Goal: Transaction & Acquisition: Purchase product/service

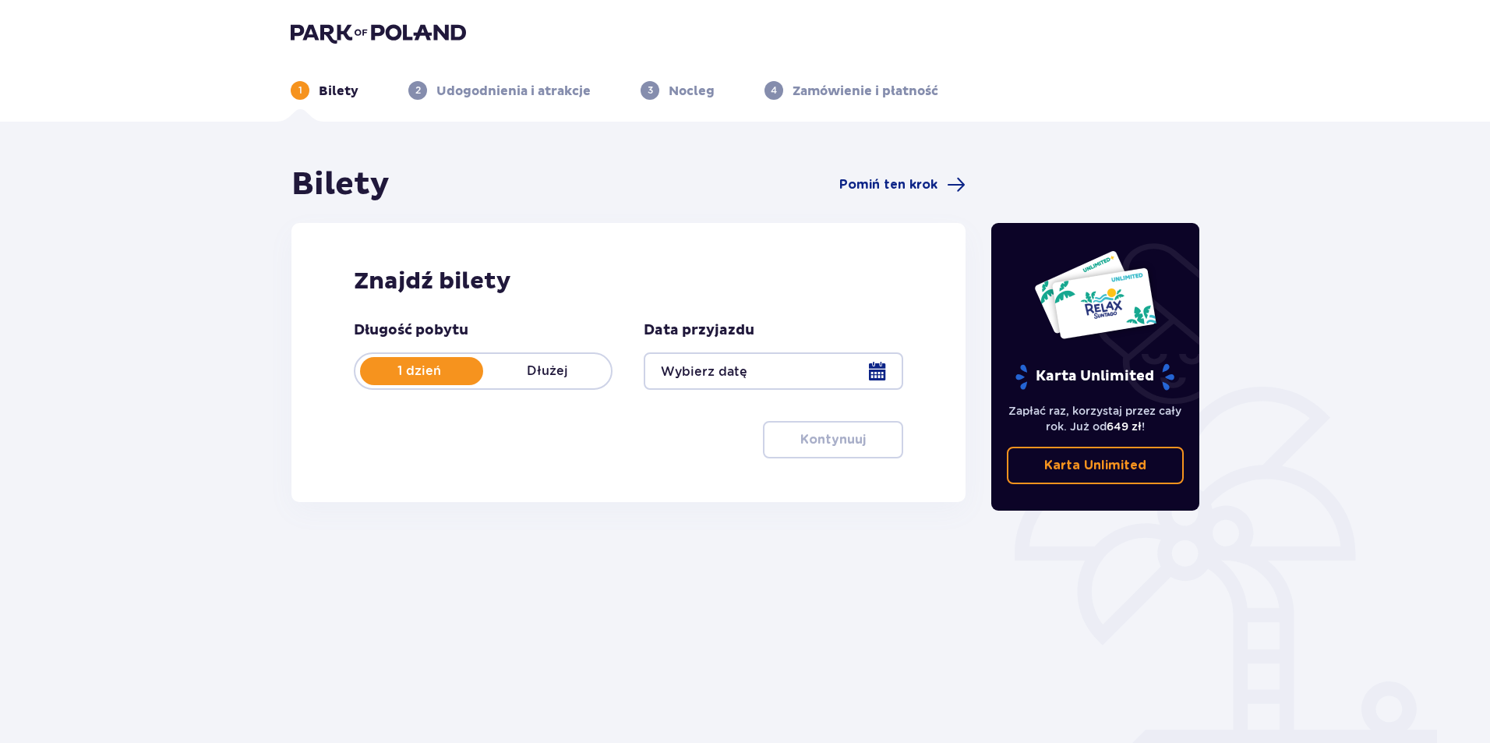
click at [405, 374] on p "1 dzień" at bounding box center [419, 370] width 128 height 17
click at [420, 378] on p "1 dzień" at bounding box center [419, 370] width 128 height 17
click at [780, 366] on div at bounding box center [773, 370] width 259 height 37
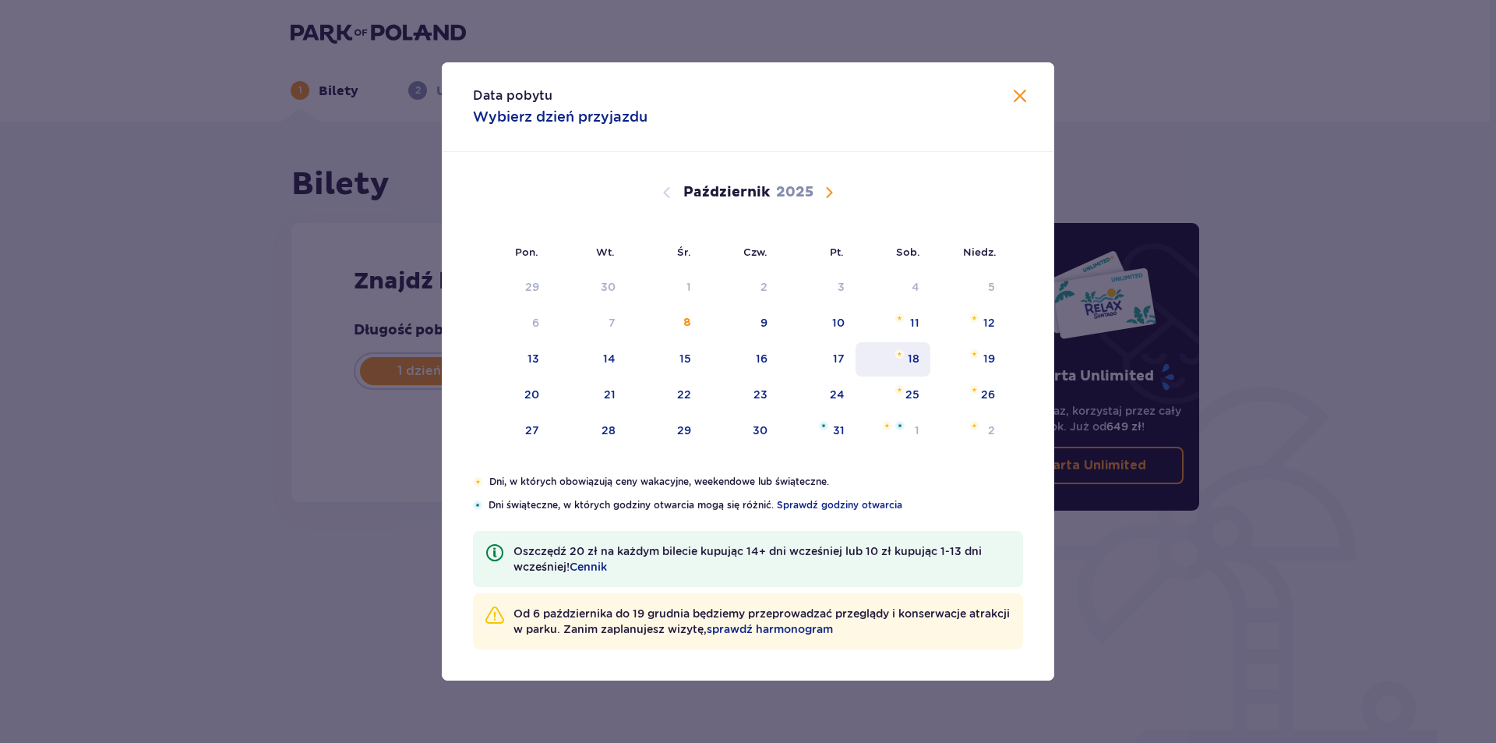
click at [916, 360] on div "18" at bounding box center [914, 359] width 12 height 16
type input "18.10.25"
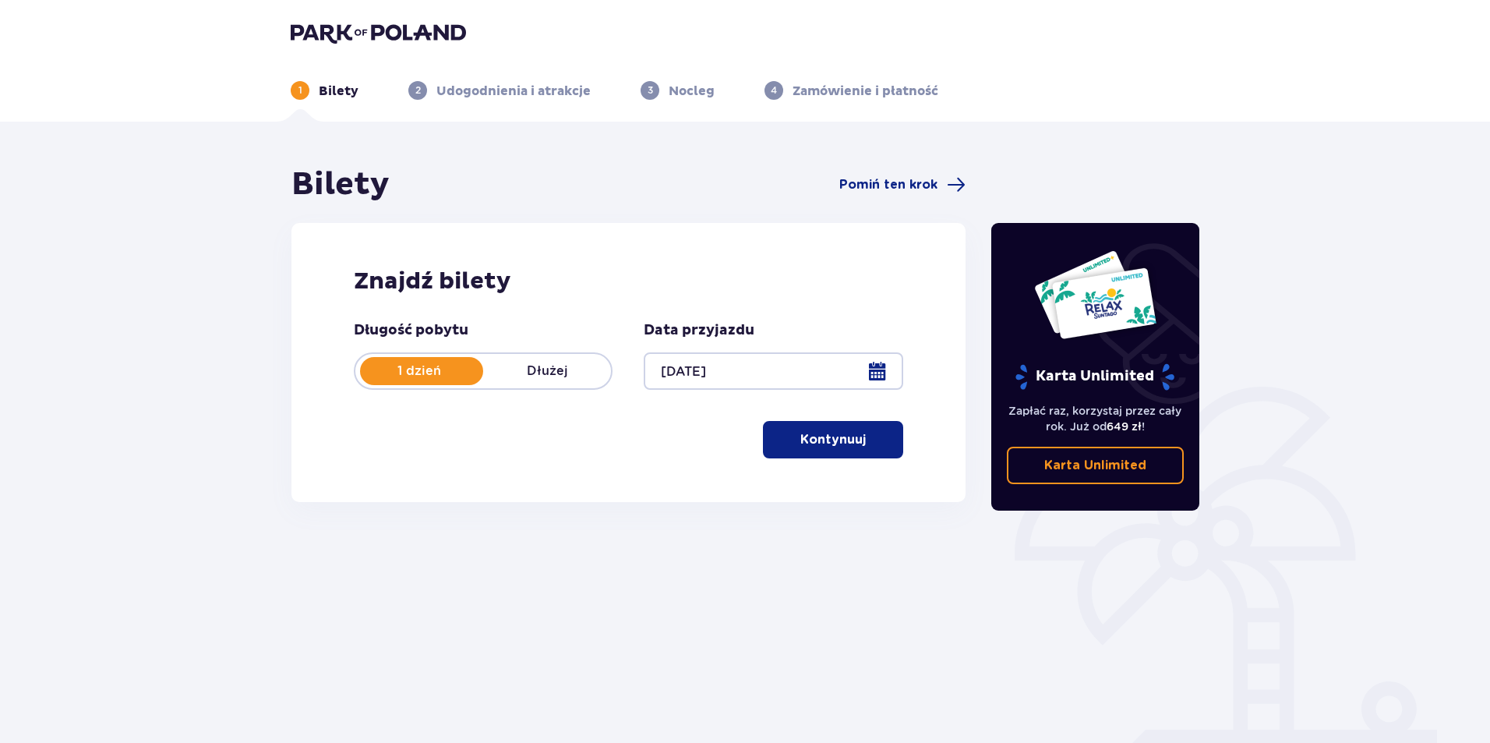
click at [852, 446] on p "Kontynuuj" at bounding box center [832, 439] width 65 height 17
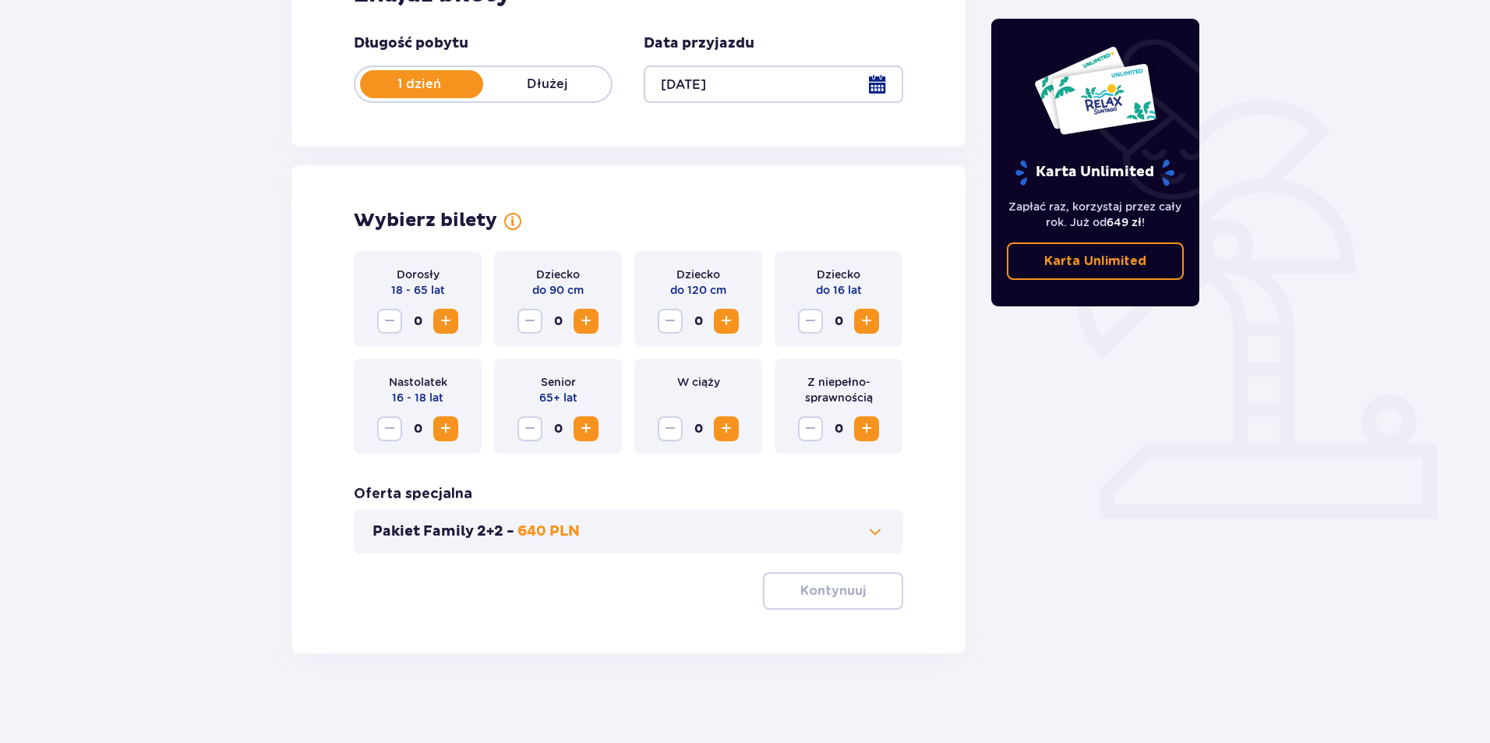
scroll to position [291, 0]
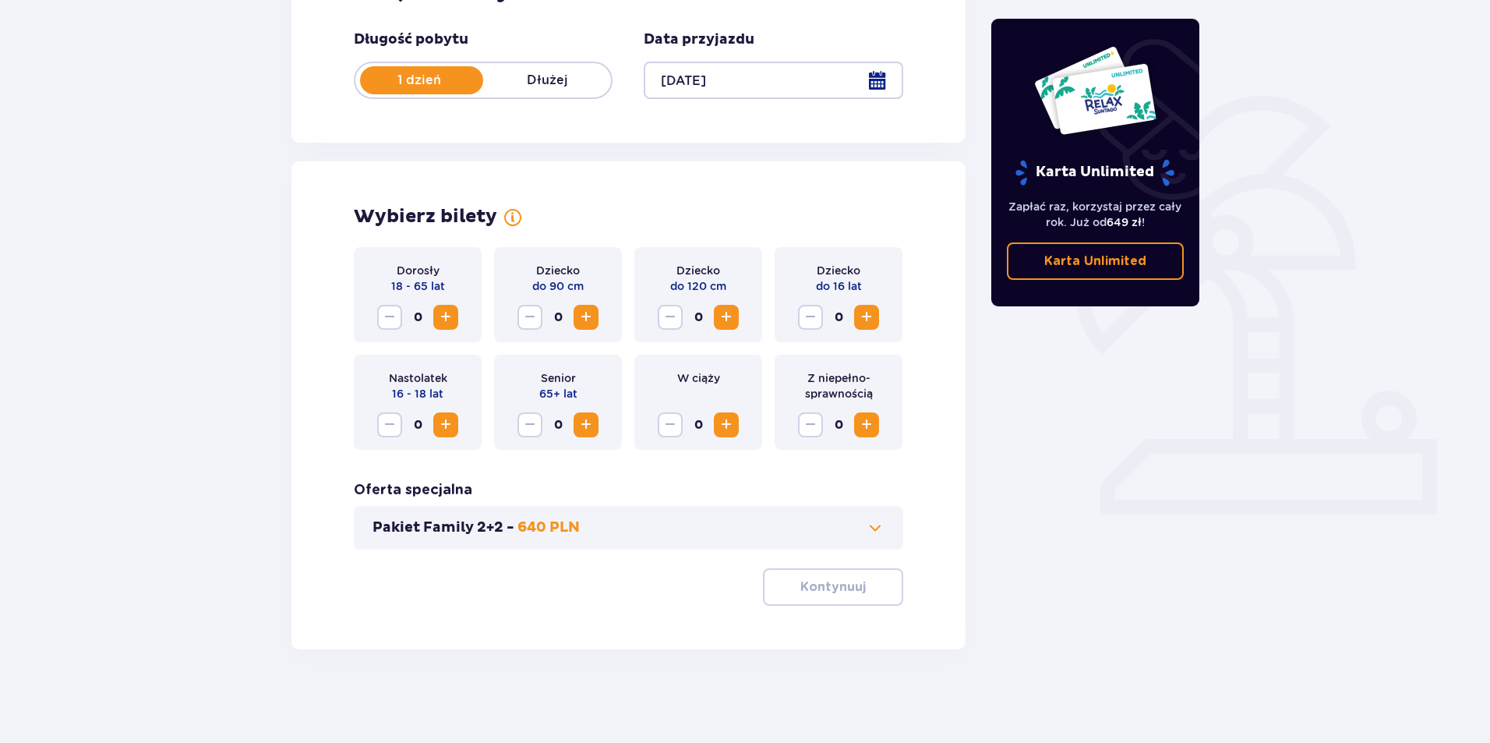
click at [442, 318] on span "Zwiększ" at bounding box center [445, 317] width 19 height 19
click at [443, 318] on span "Zwiększ" at bounding box center [445, 317] width 19 height 19
click at [862, 318] on span "Zwiększ" at bounding box center [866, 317] width 19 height 19
click at [877, 529] on span at bounding box center [875, 527] width 19 height 19
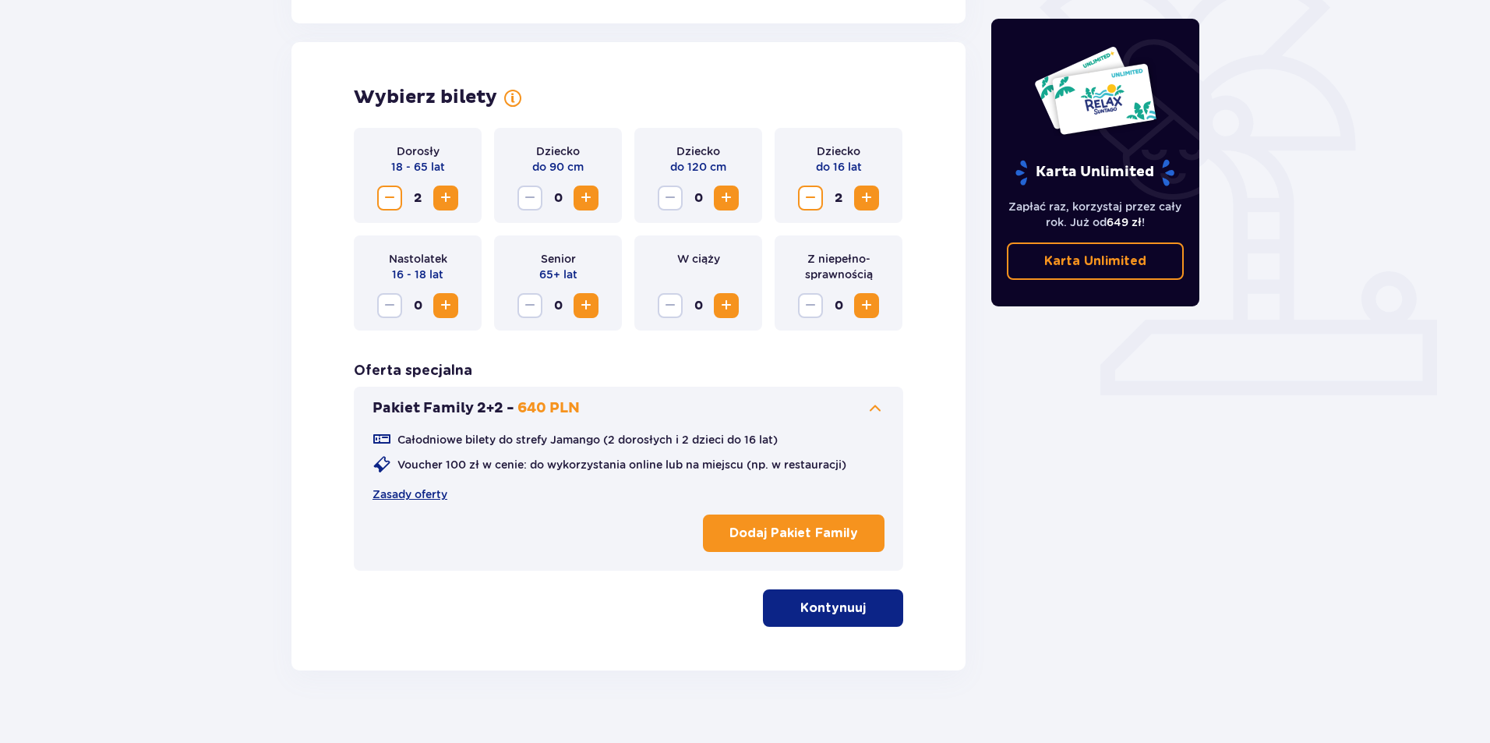
scroll to position [431, 0]
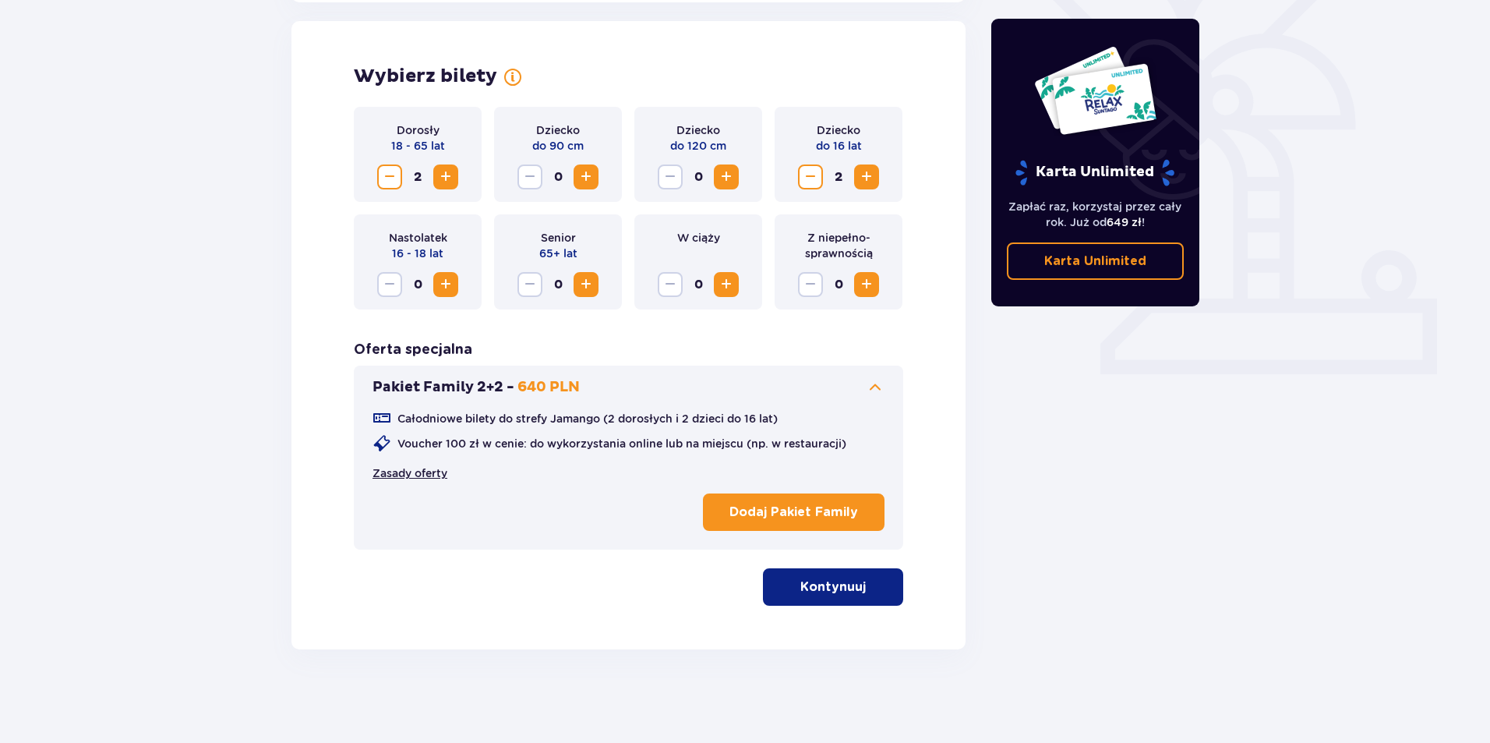
click at [435, 473] on link "Zasady oferty" at bounding box center [409, 473] width 75 height 16
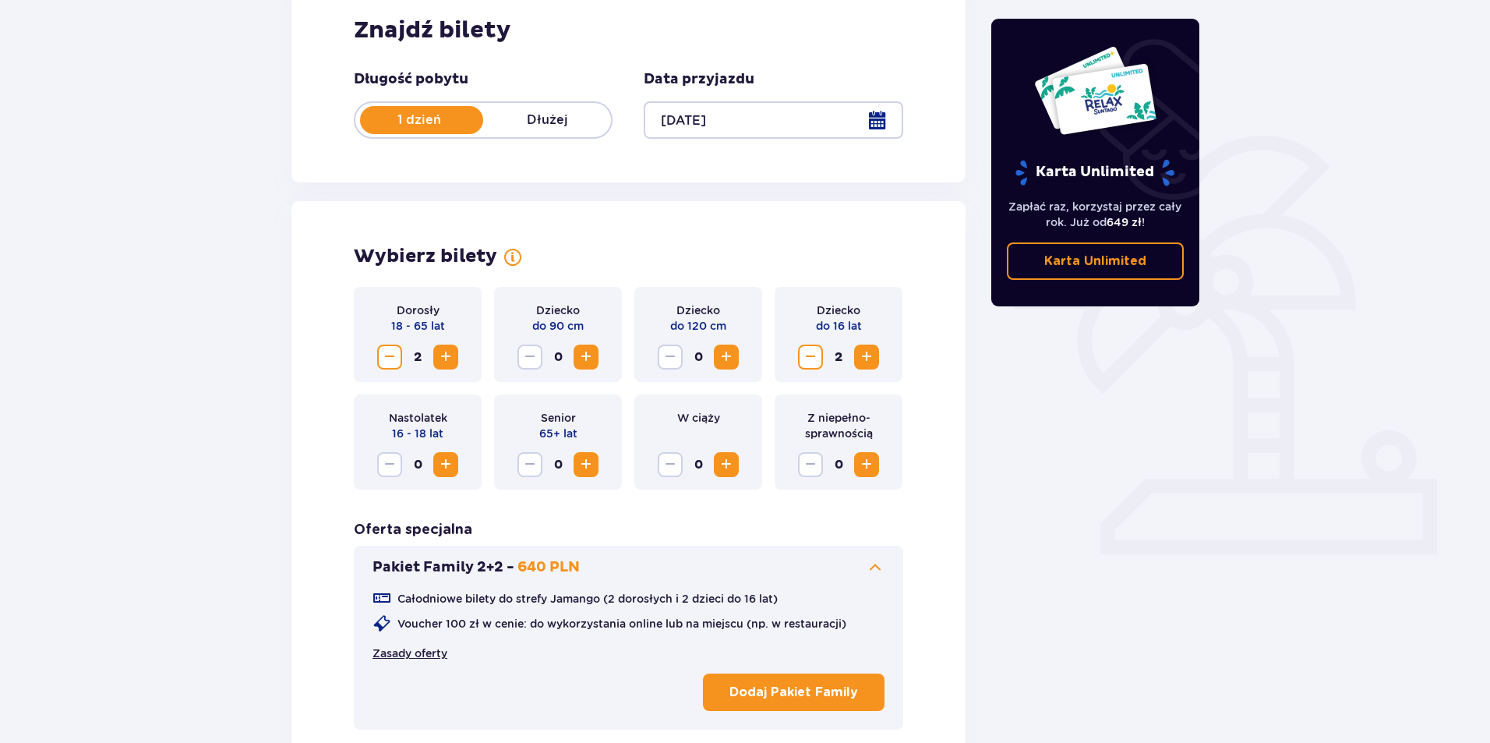
scroll to position [390, 0]
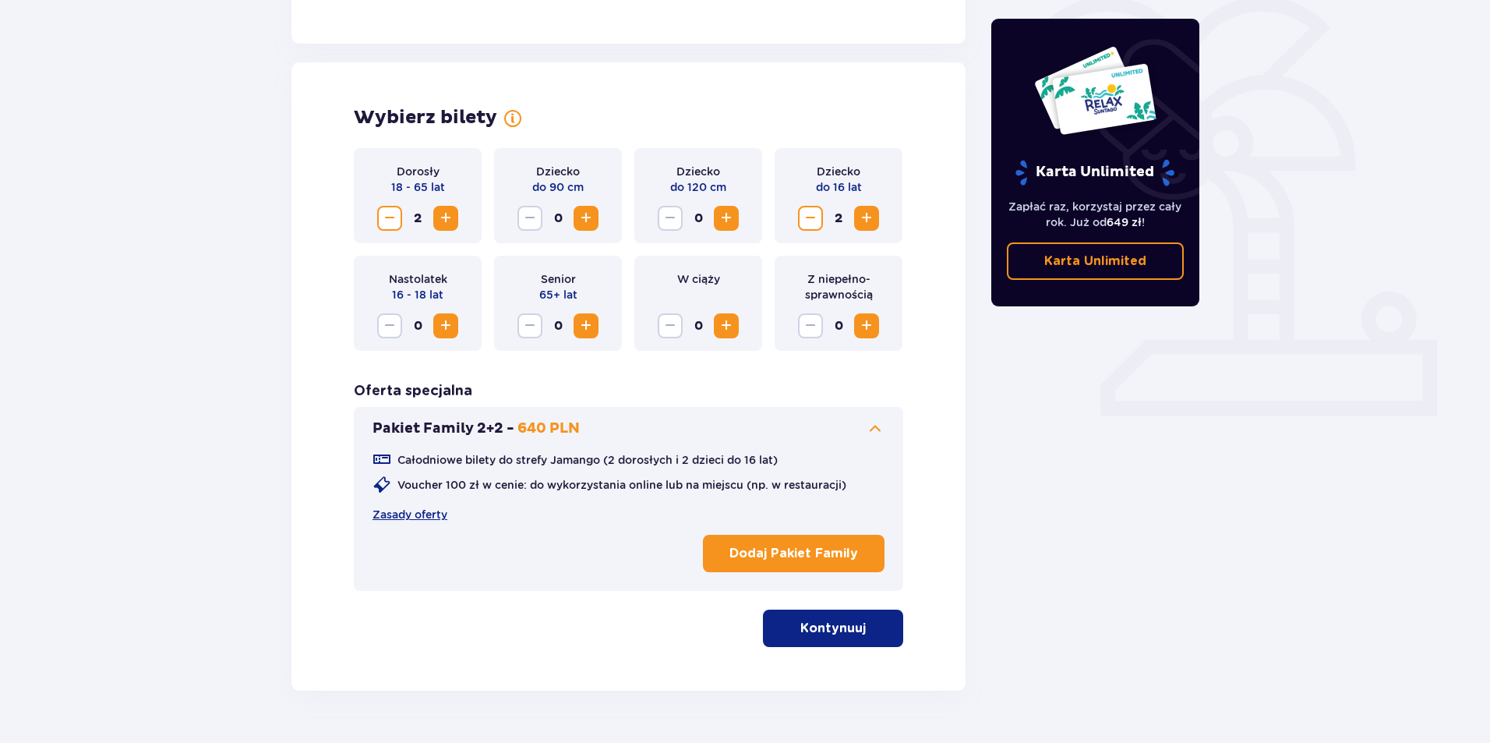
click at [771, 554] on p "Dodaj Pakiet Family" at bounding box center [793, 553] width 129 height 17
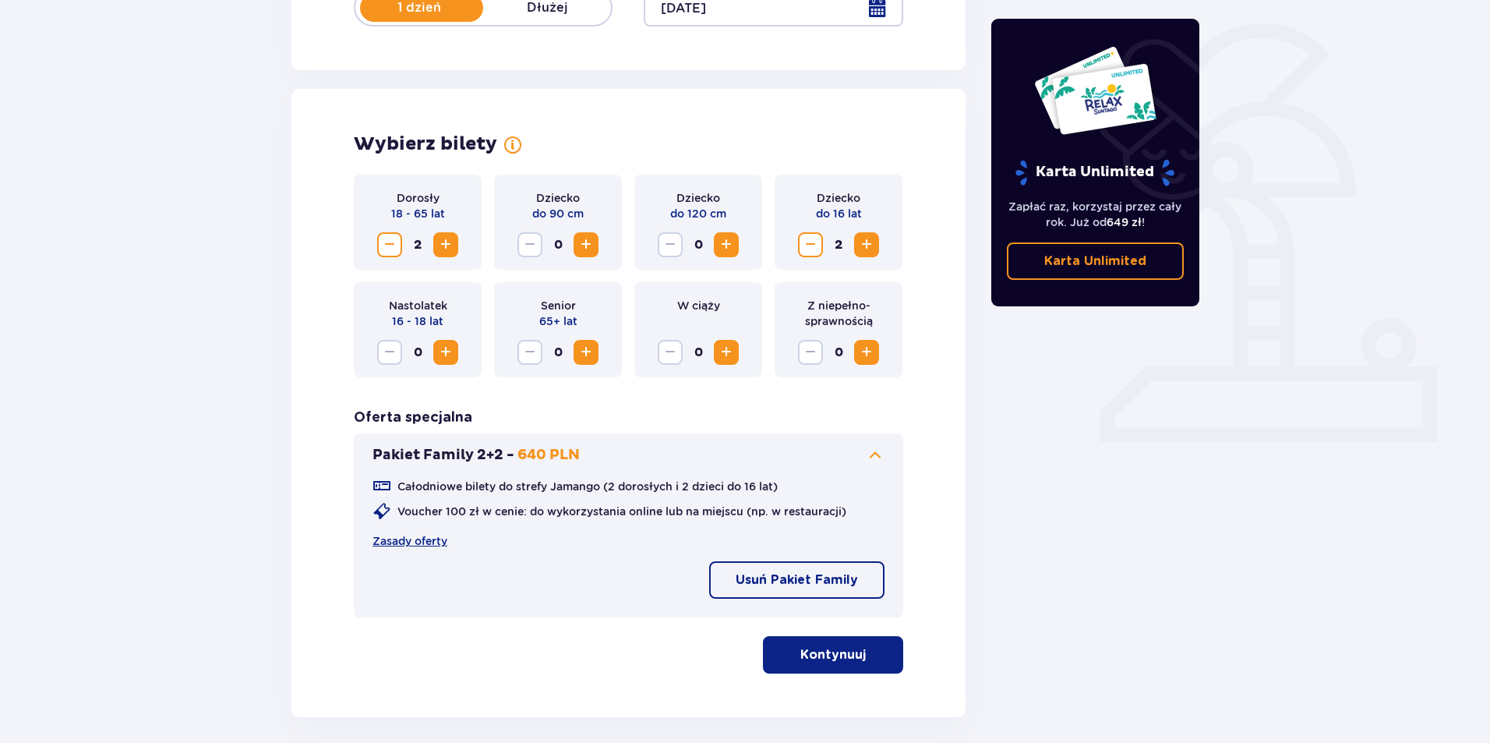
scroll to position [431, 0]
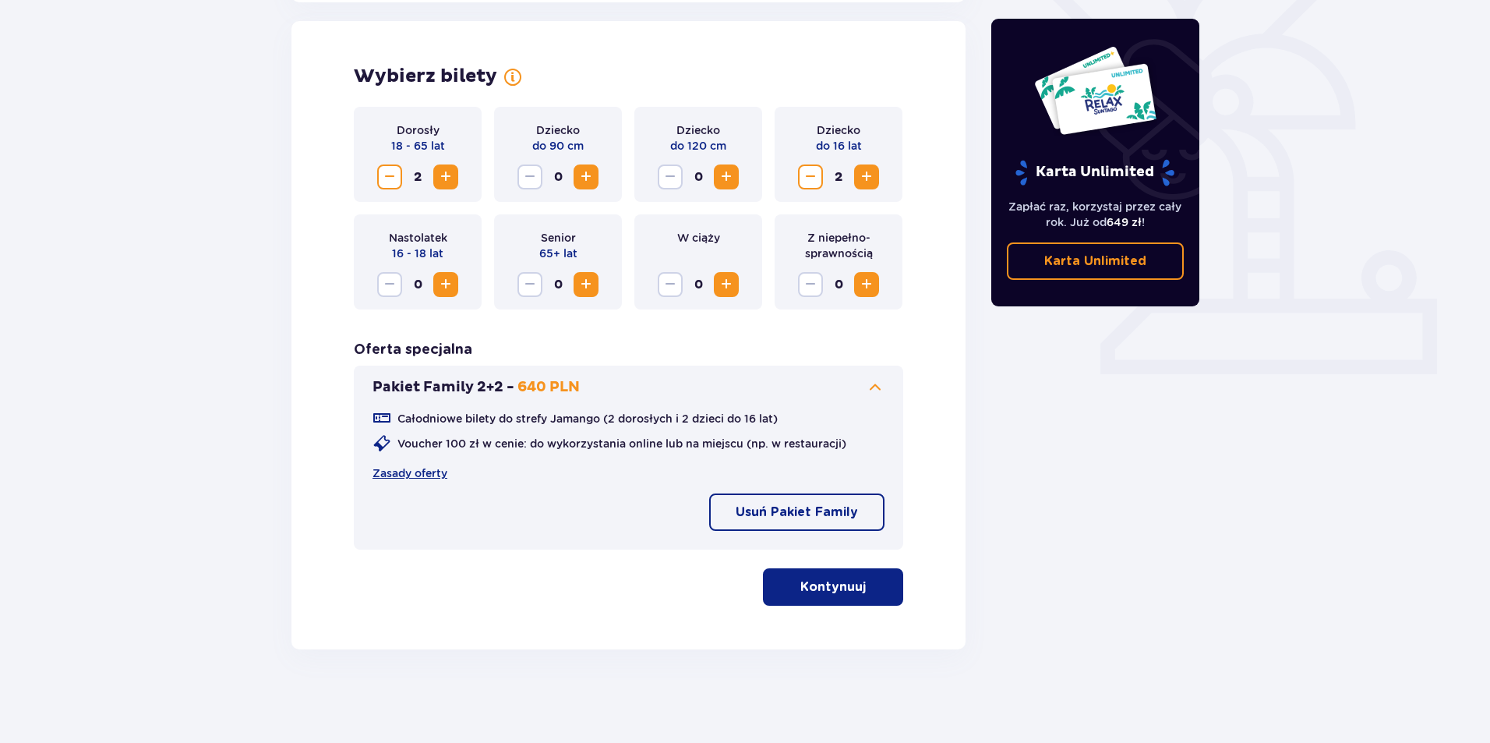
click at [878, 590] on button "Kontynuuj" at bounding box center [833, 586] width 140 height 37
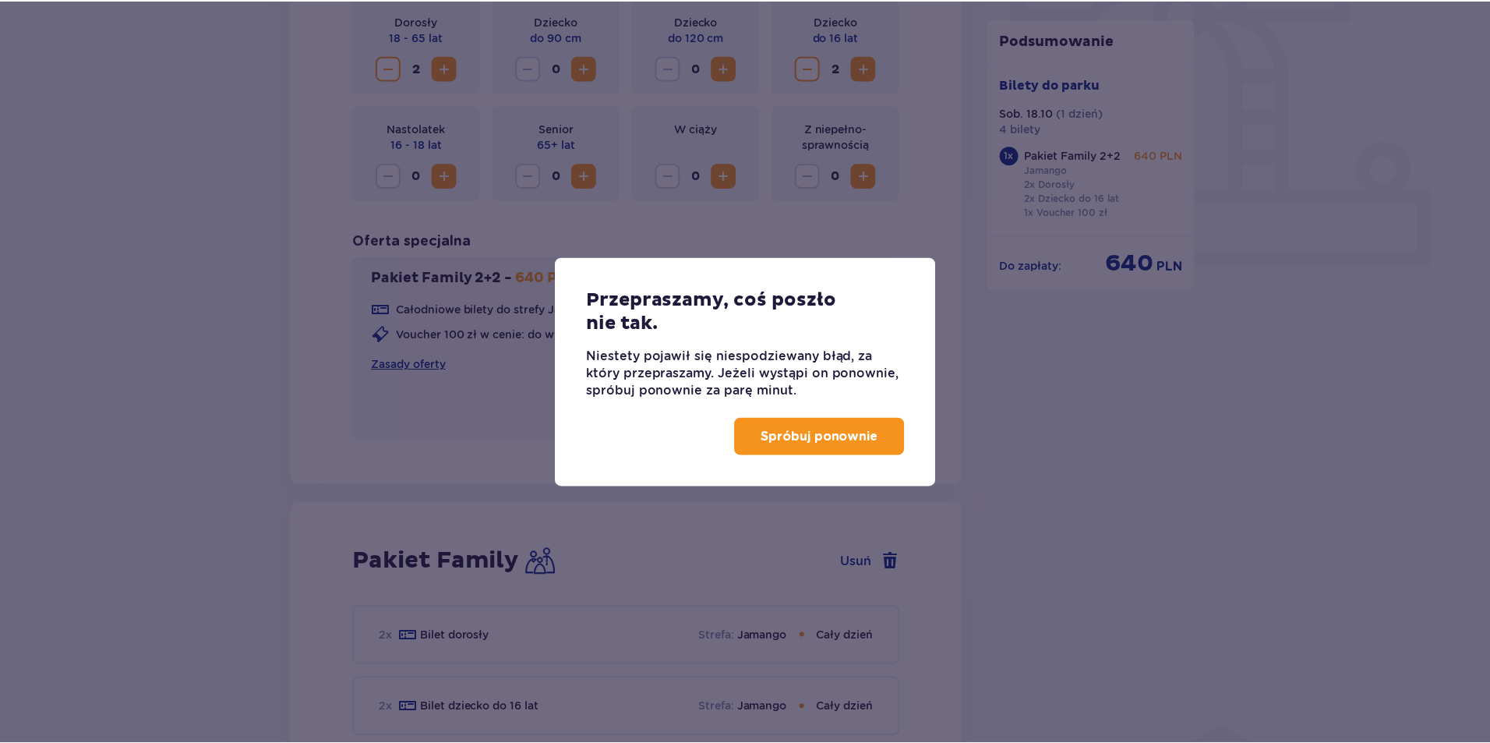
scroll to position [1005, 0]
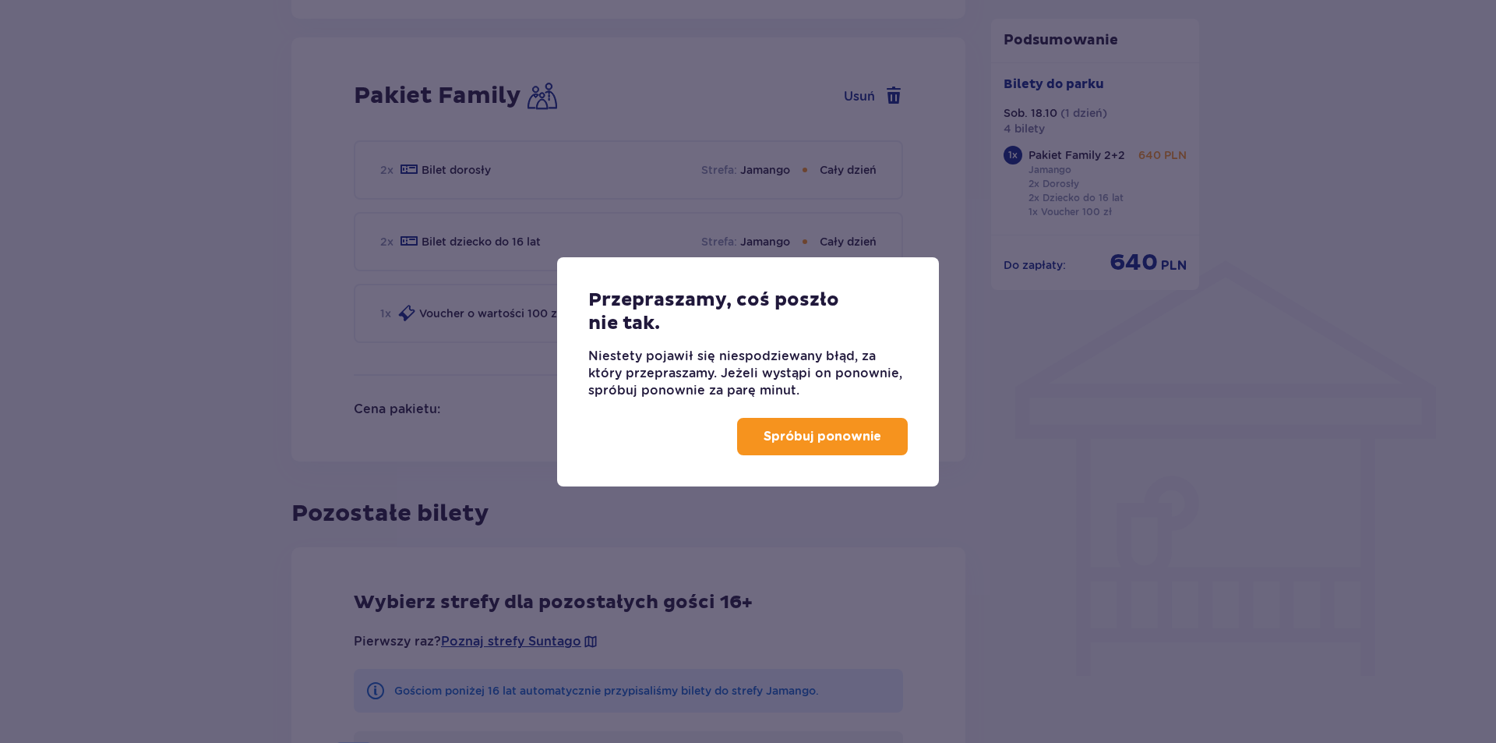
click at [847, 436] on p "Spróbuj ponownie" at bounding box center [823, 436] width 118 height 17
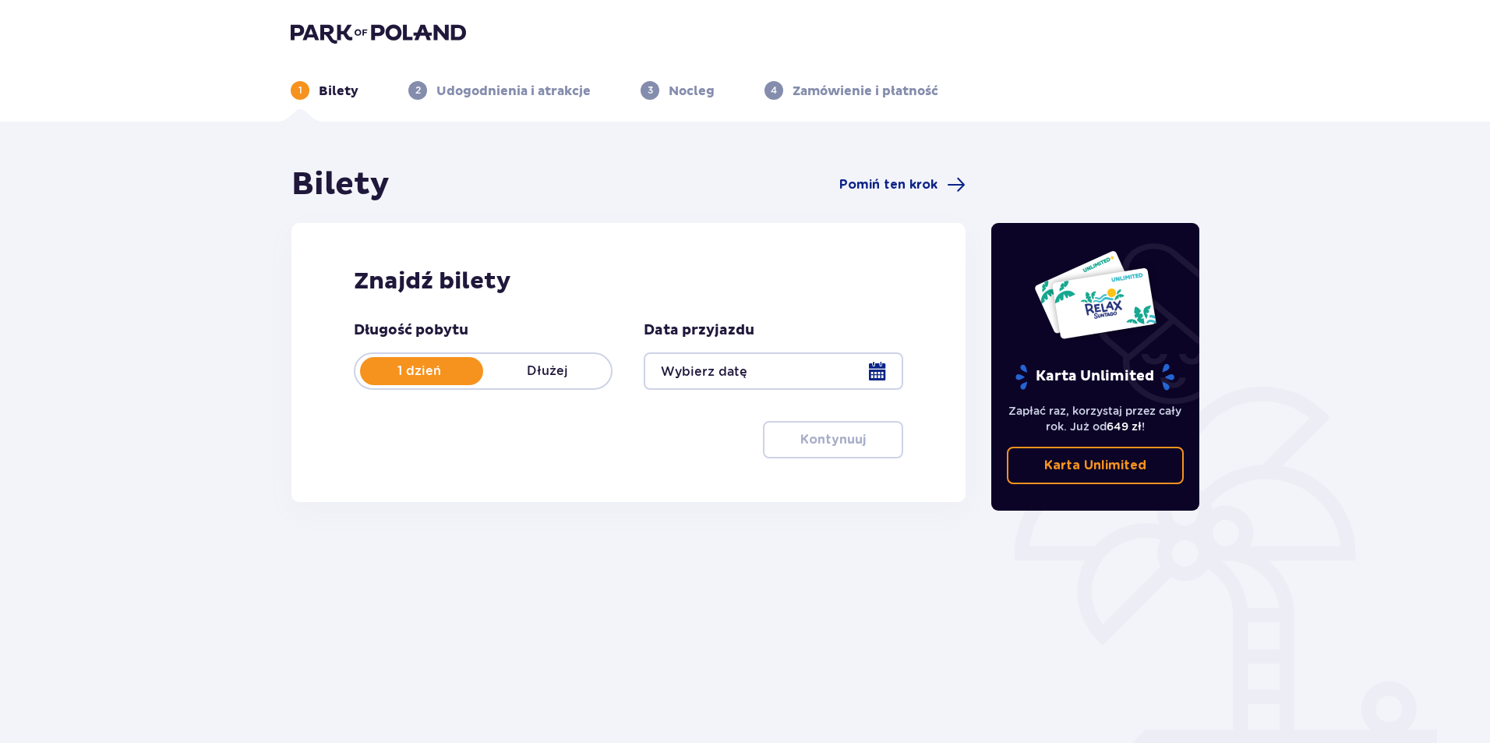
click at [729, 377] on div at bounding box center [773, 370] width 259 height 37
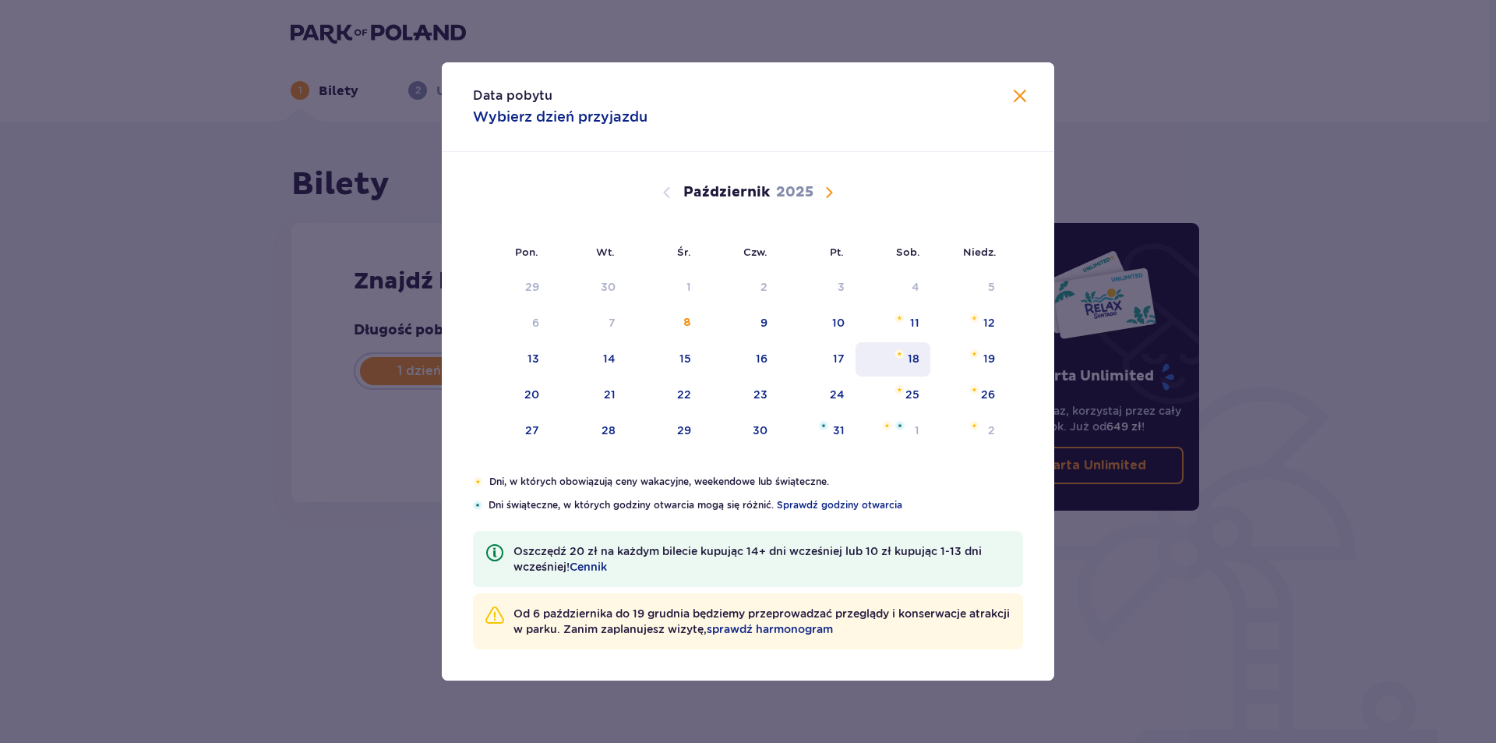
click at [916, 358] on div "18" at bounding box center [914, 359] width 12 height 16
type input "18.10.25"
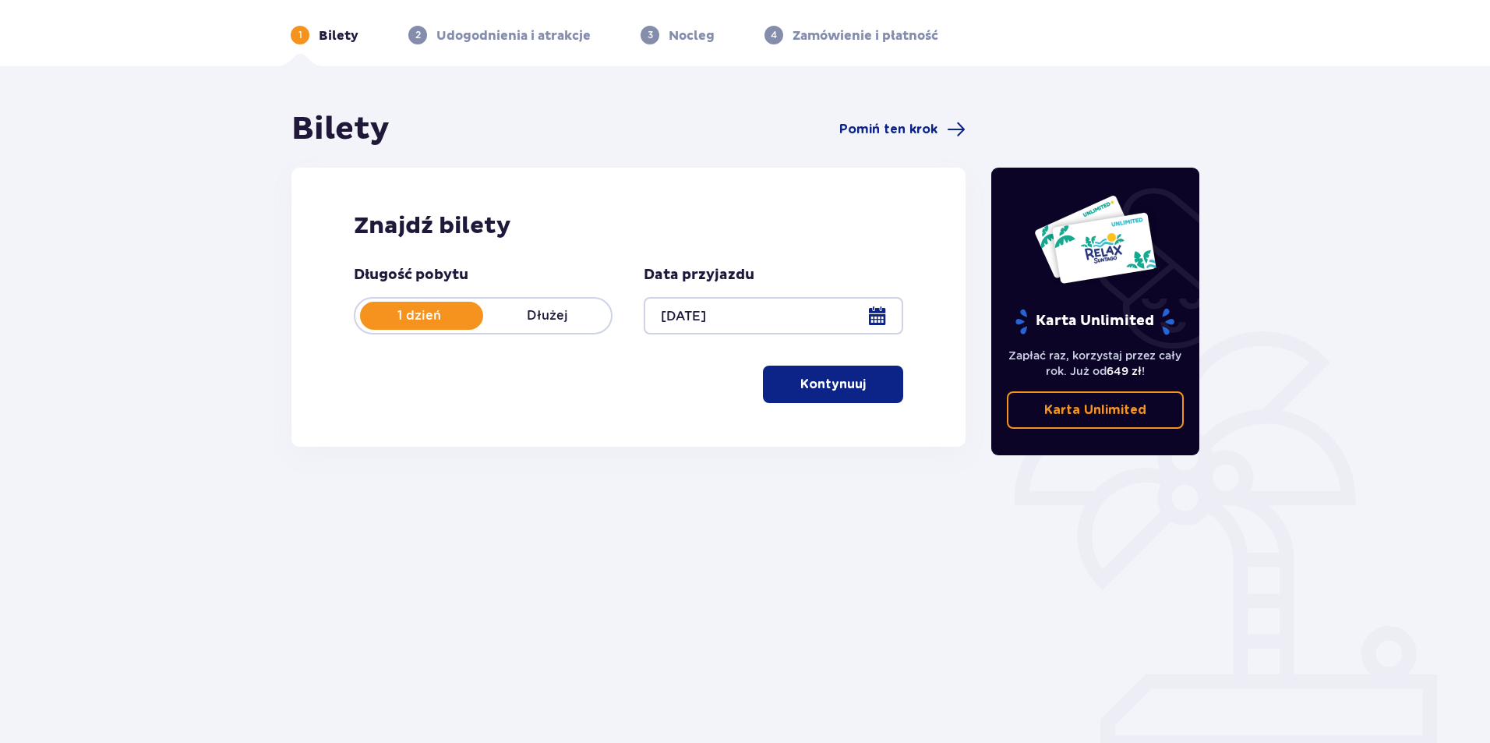
scroll to position [56, 0]
click at [732, 328] on div at bounding box center [773, 314] width 259 height 37
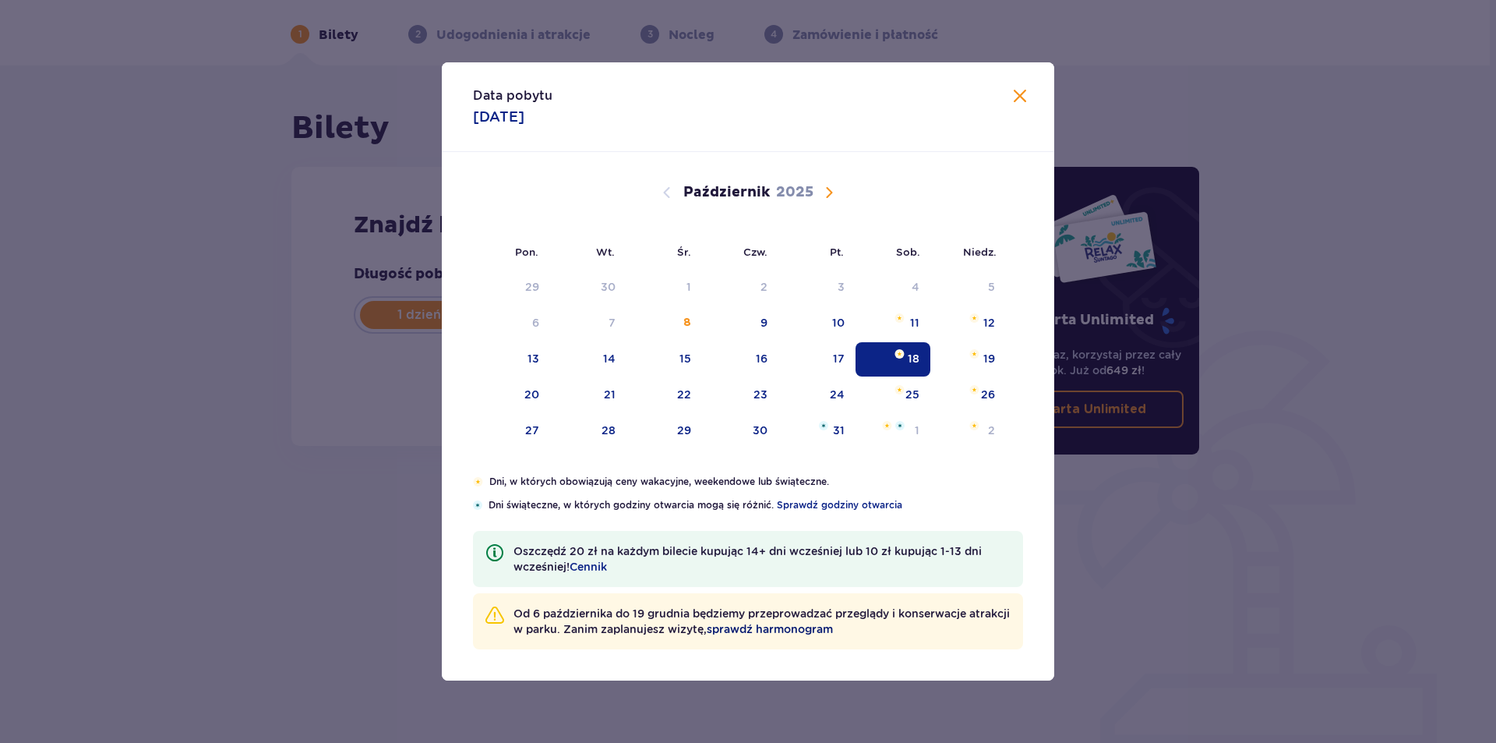
click at [830, 630] on span "sprawdź harmonogram" at bounding box center [770, 629] width 126 height 16
click at [884, 361] on div "18" at bounding box center [894, 359] width 76 height 34
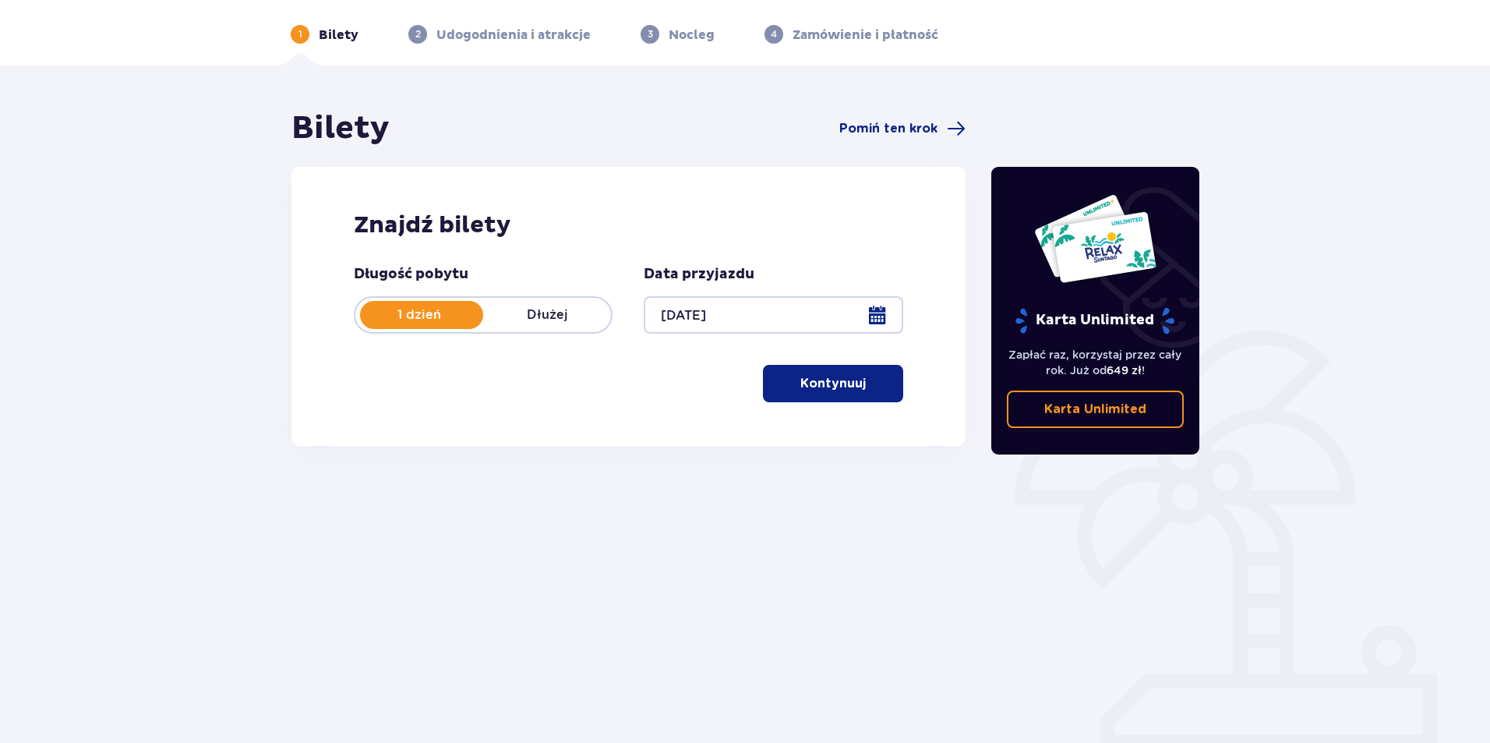
click at [811, 390] on p "Kontynuuj" at bounding box center [832, 383] width 65 height 17
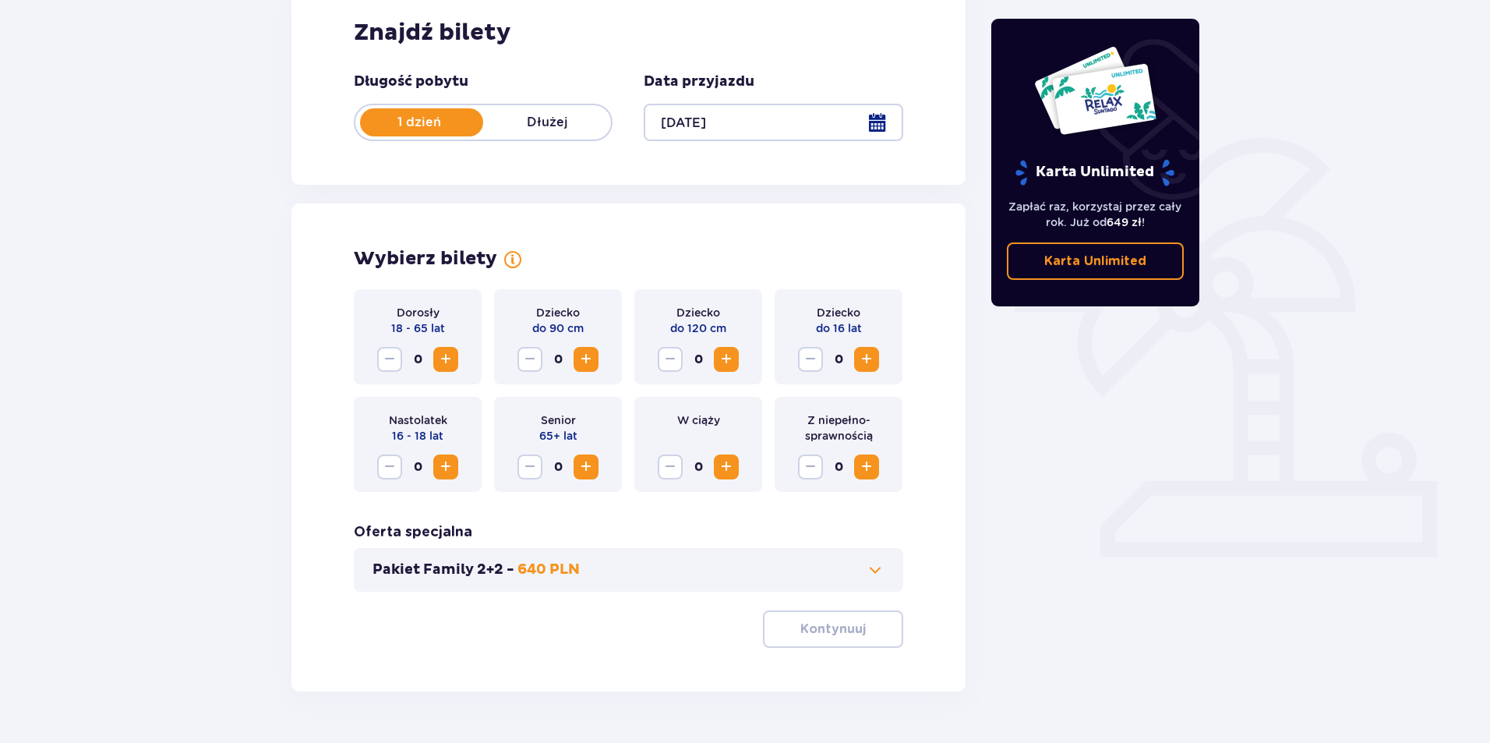
scroll to position [291, 0]
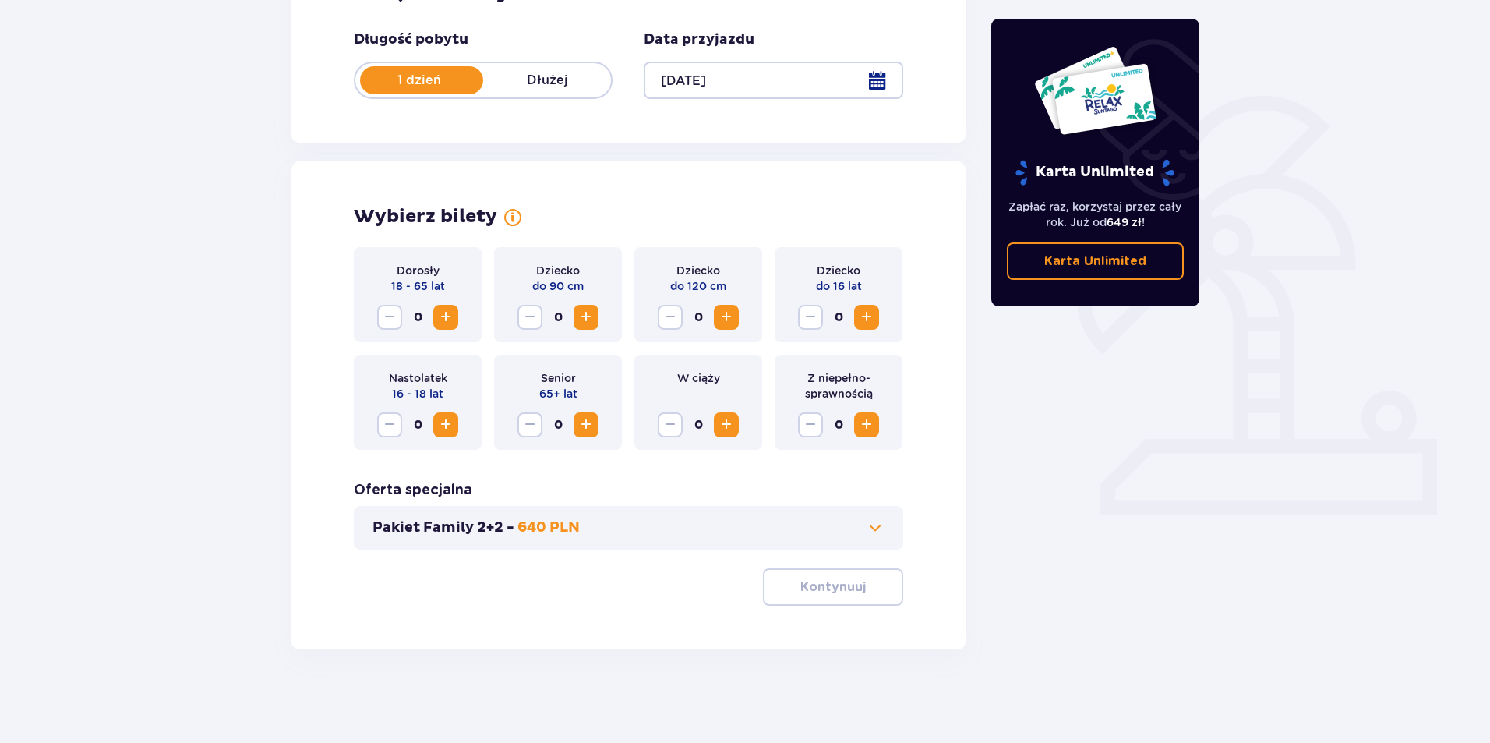
click at [702, 520] on button "Pakiet Family 2+2 - 640 PLN" at bounding box center [628, 527] width 512 height 19
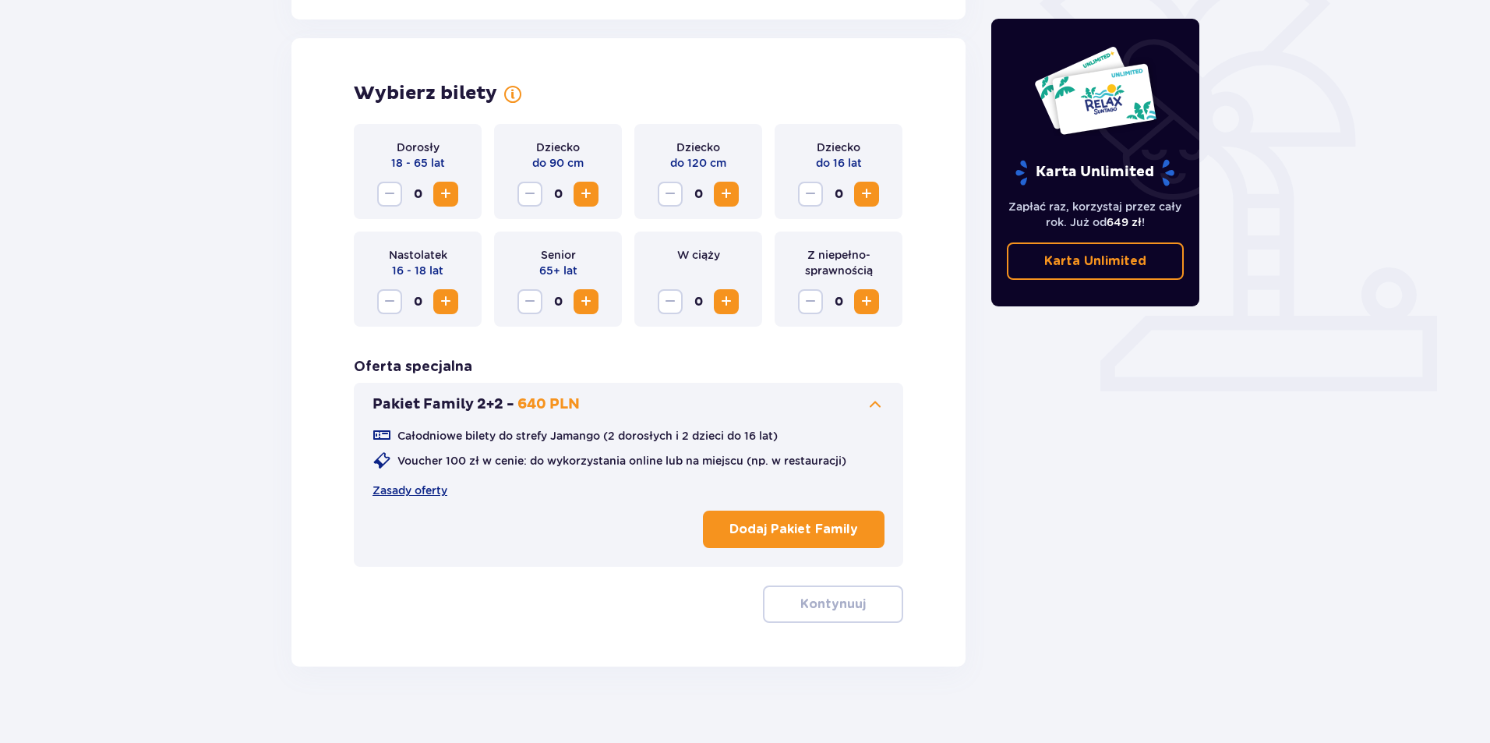
scroll to position [431, 0]
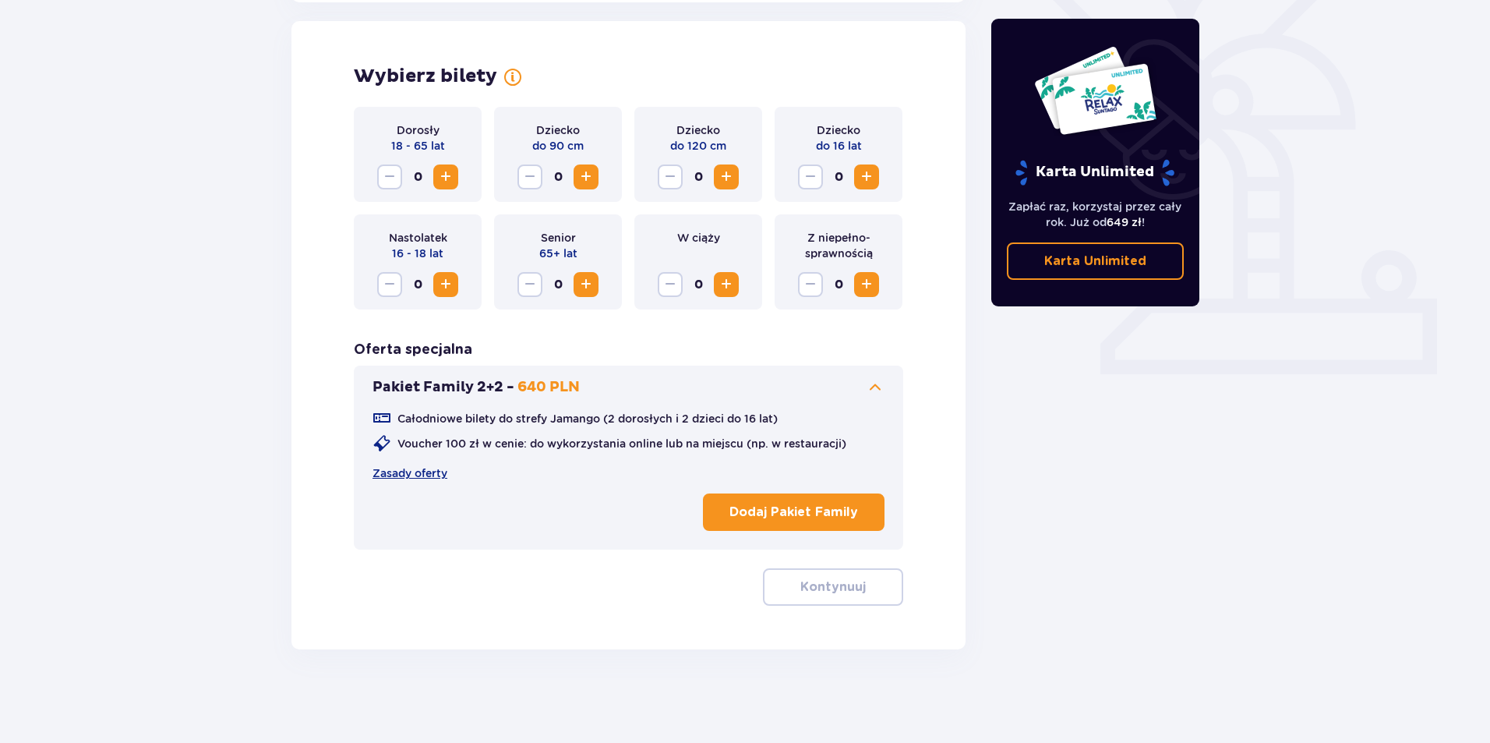
click at [759, 517] on p "Dodaj Pakiet Family" at bounding box center [793, 511] width 129 height 17
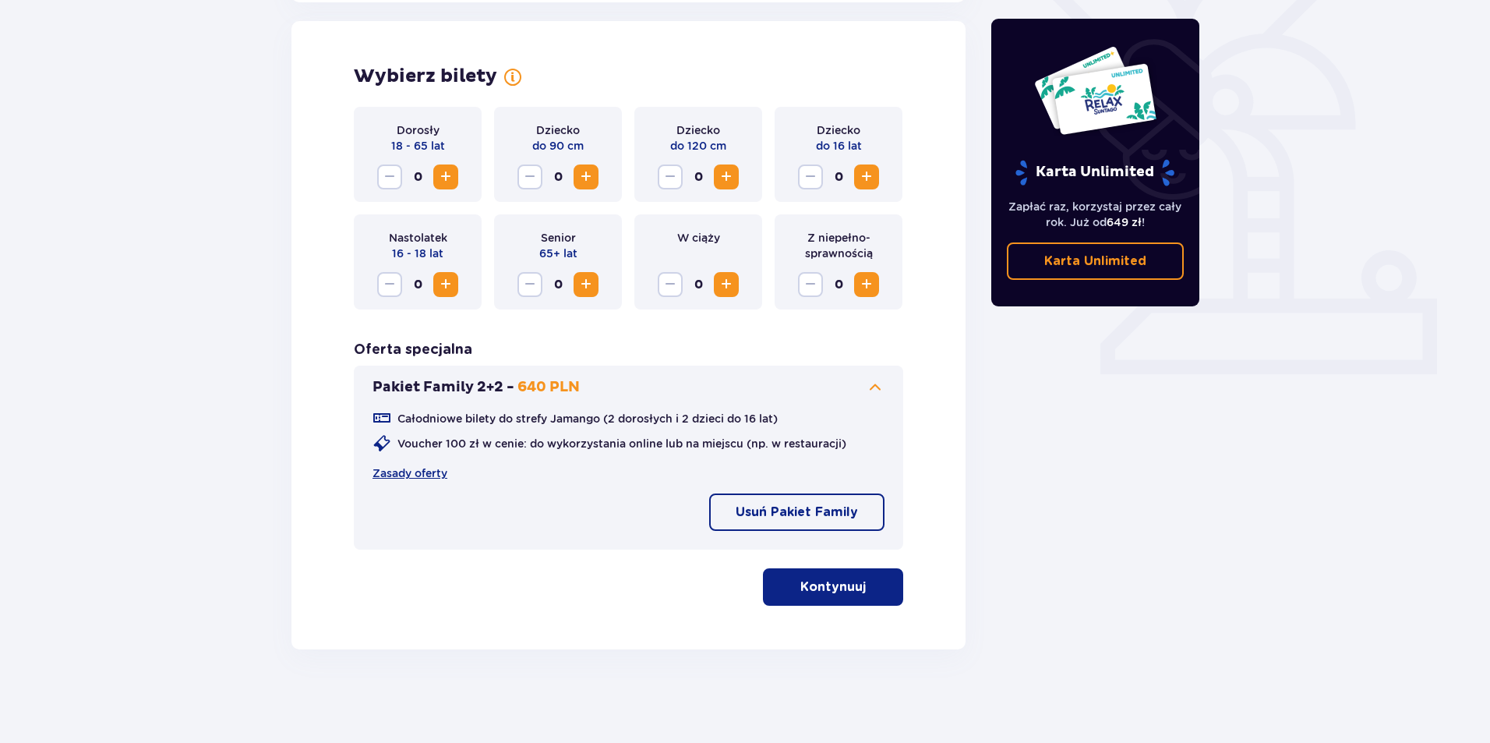
click at [437, 178] on span "Zwiększ" at bounding box center [445, 177] width 19 height 19
click at [868, 181] on span "Zwiększ" at bounding box center [866, 177] width 19 height 19
click at [881, 595] on button "Kontynuuj" at bounding box center [833, 586] width 140 height 37
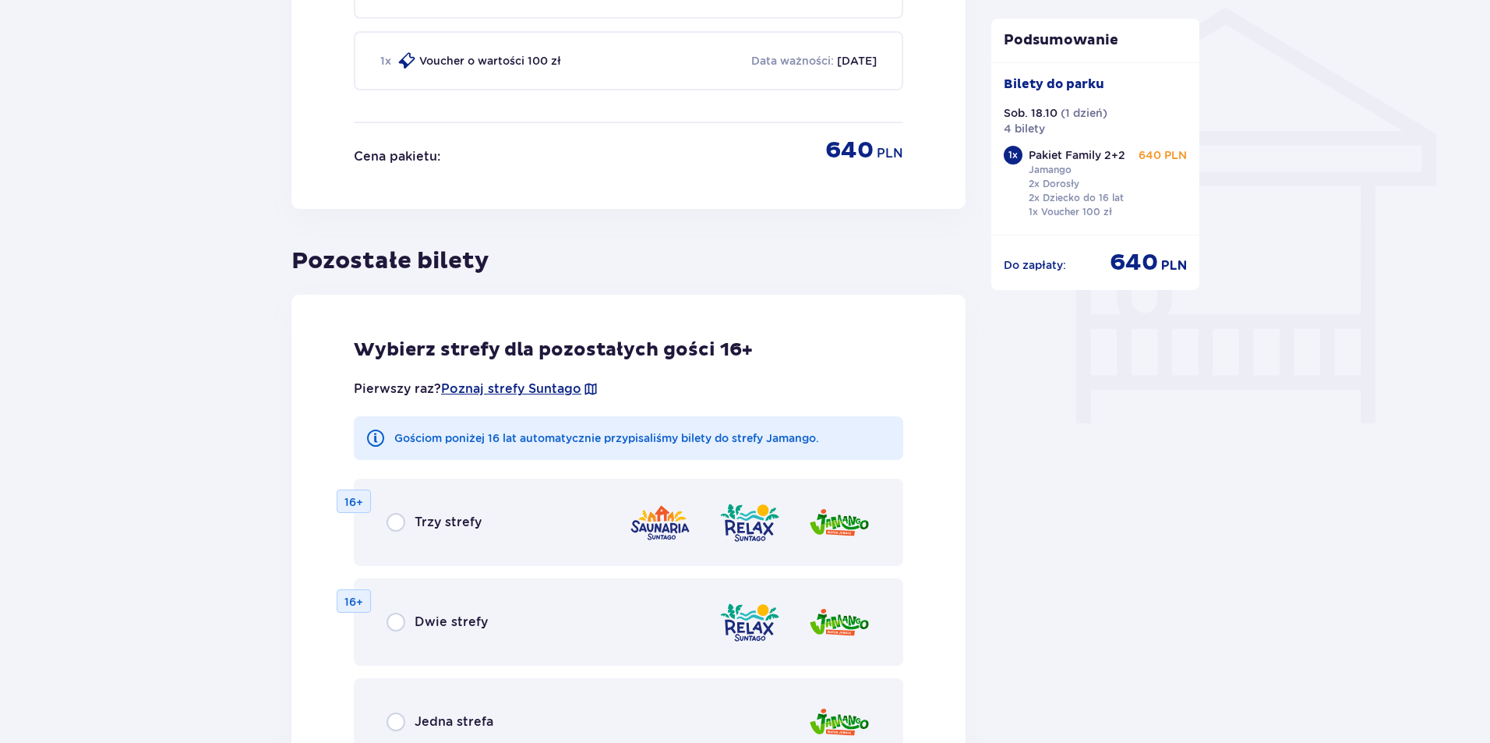
scroll to position [1413, 0]
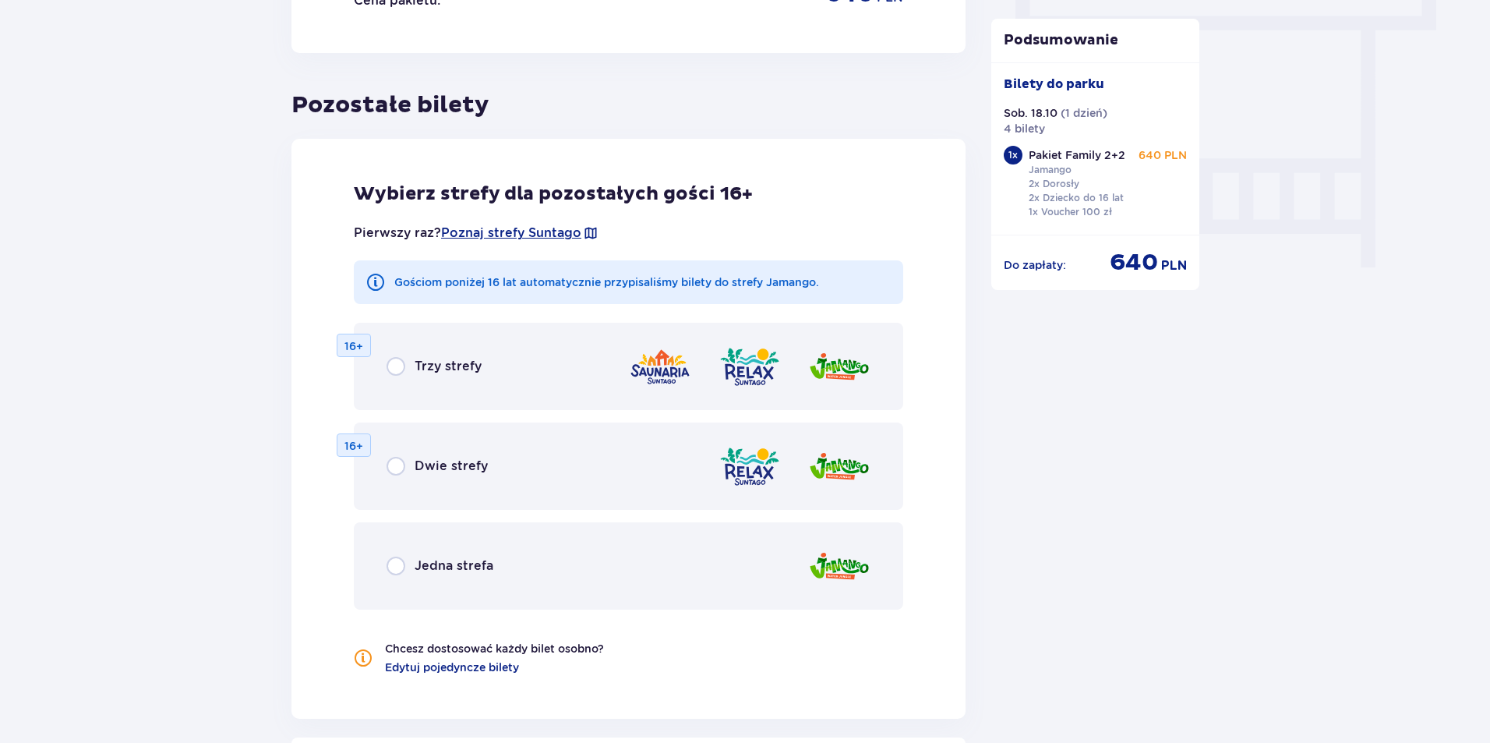
click at [397, 372] on input "radio" at bounding box center [395, 366] width 19 height 19
radio input "true"
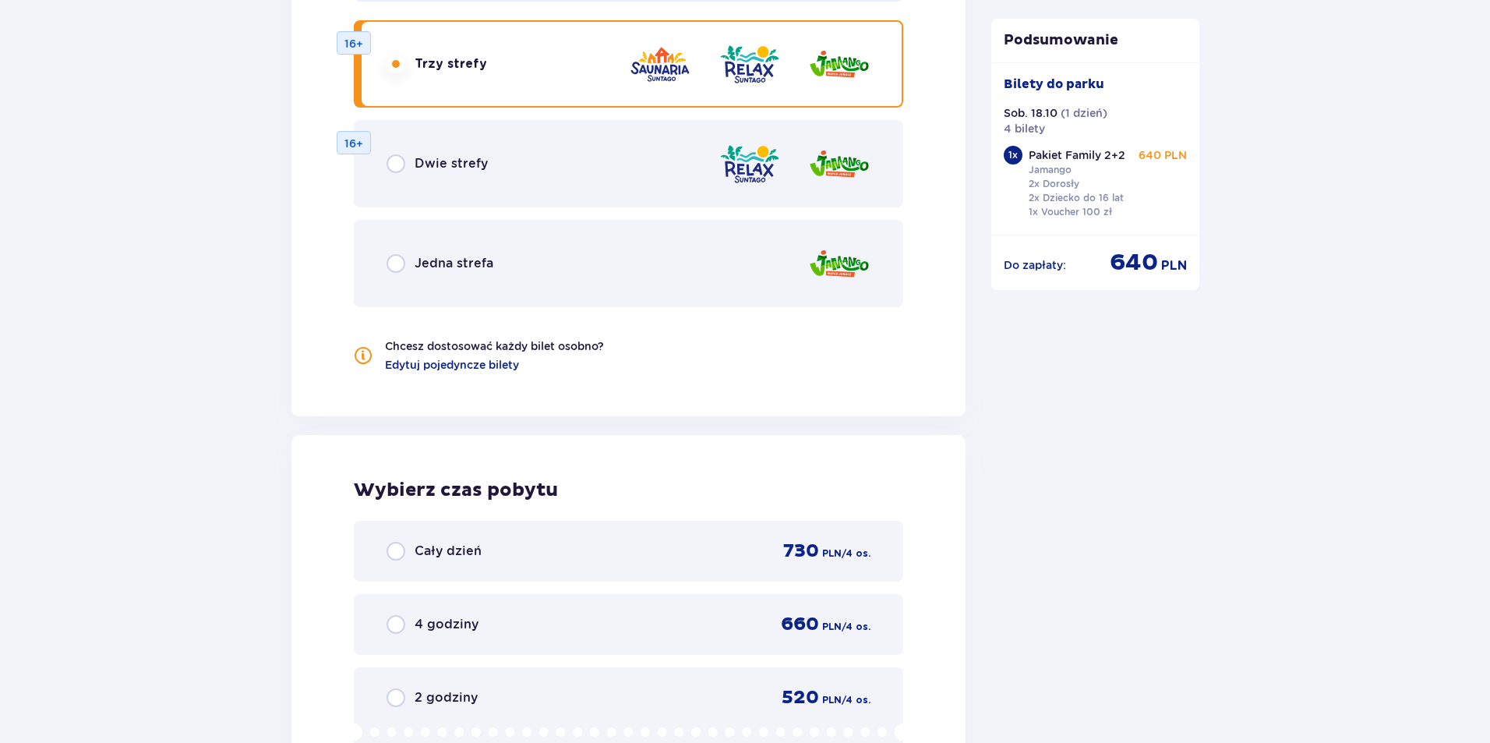
scroll to position [1735, 0]
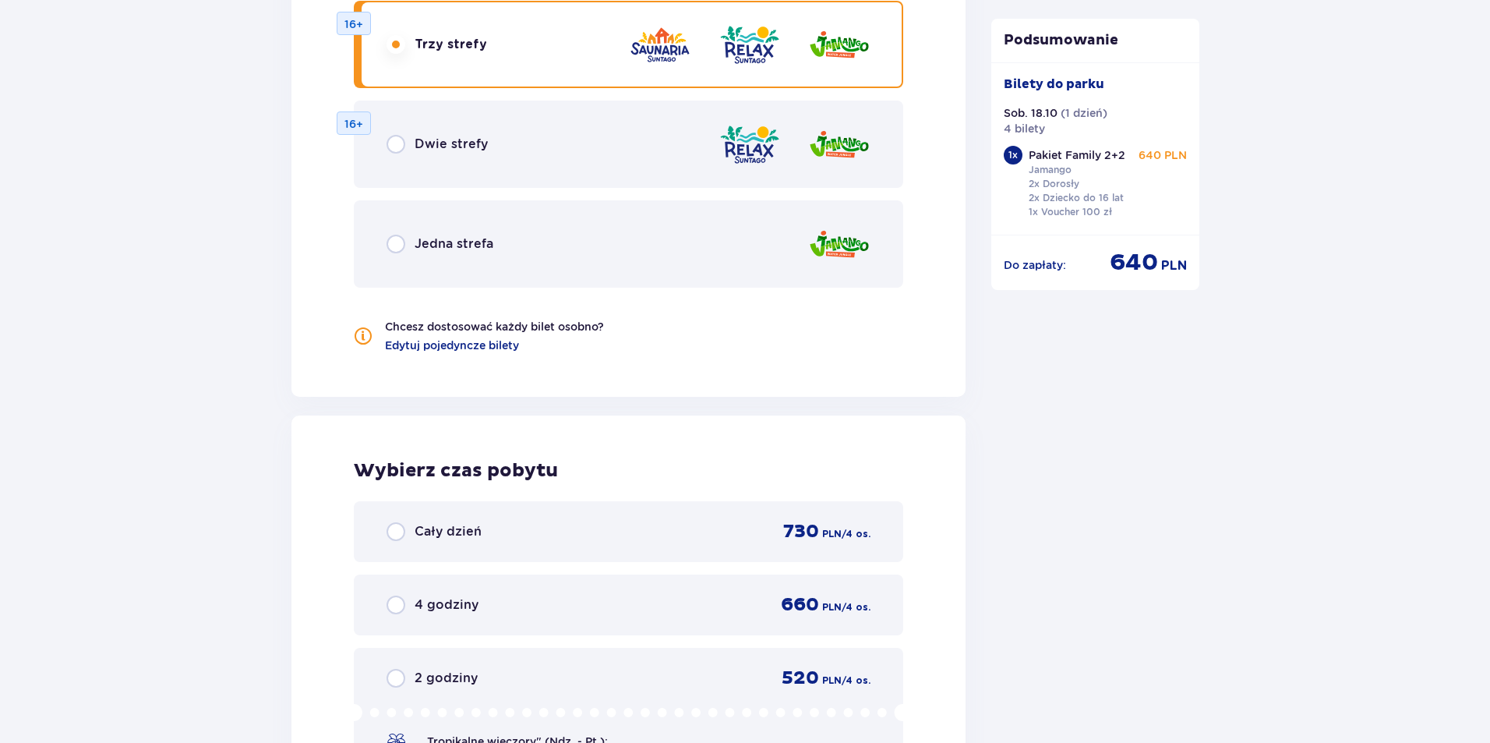
click at [433, 145] on span "Dwie strefy" at bounding box center [451, 144] width 73 height 17
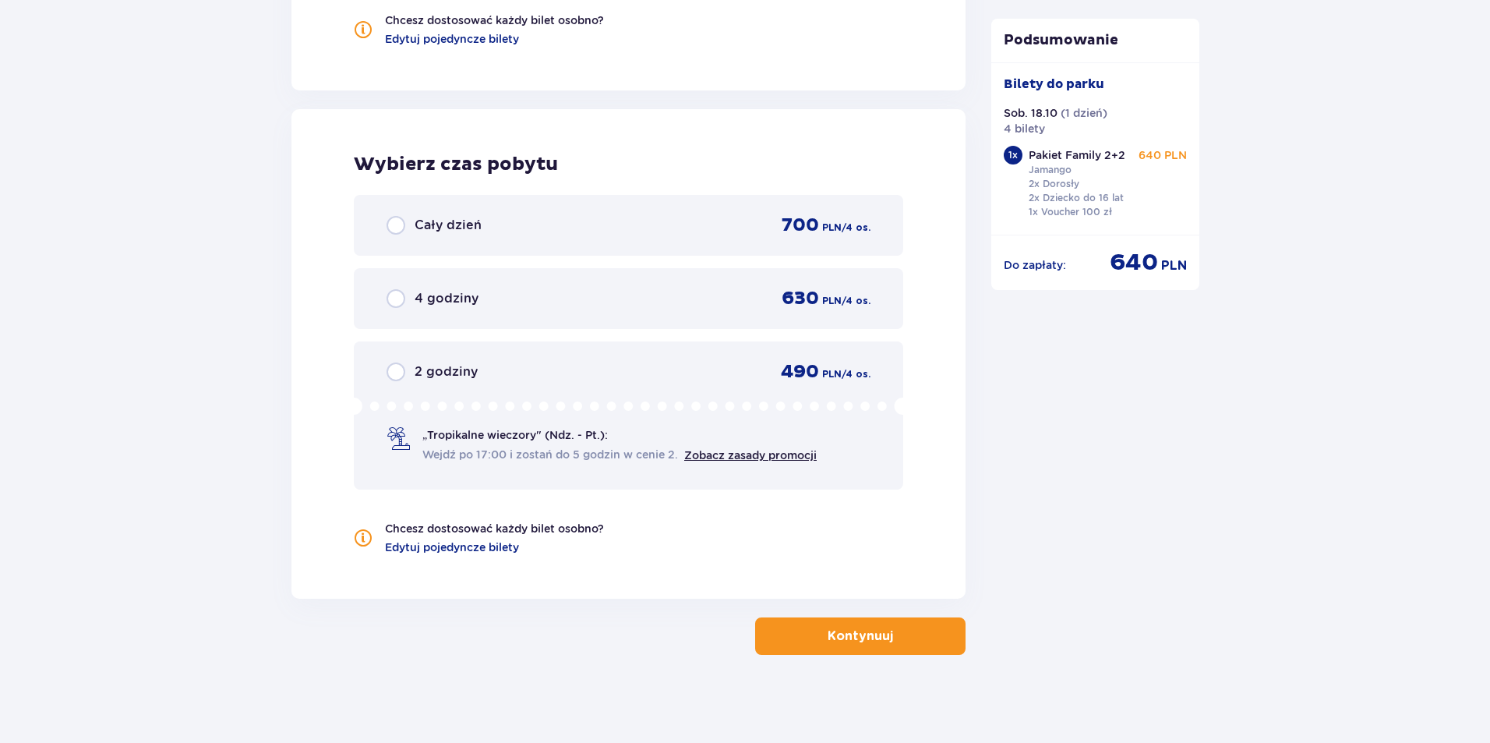
scroll to position [2047, 0]
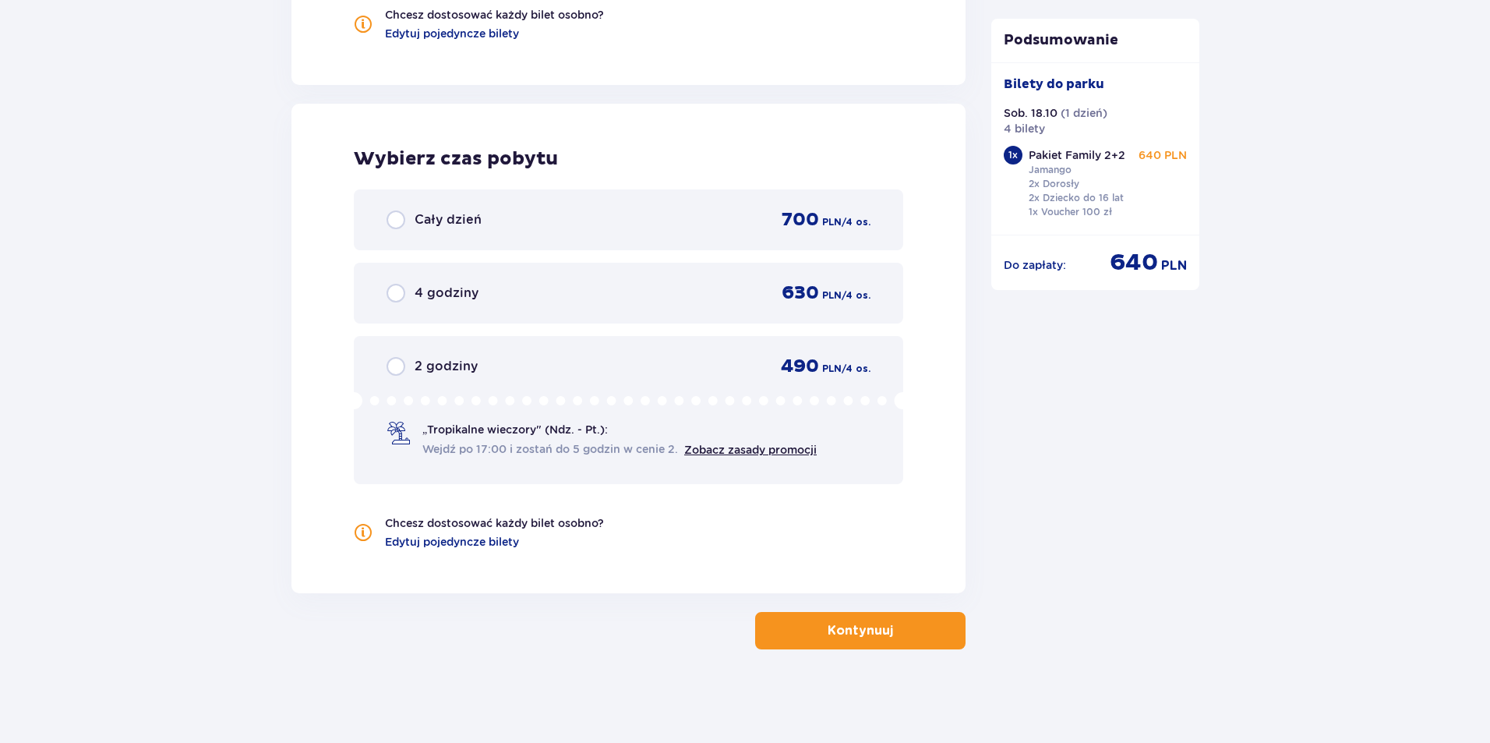
click at [443, 228] on span "Cały dzień" at bounding box center [448, 219] width 67 height 17
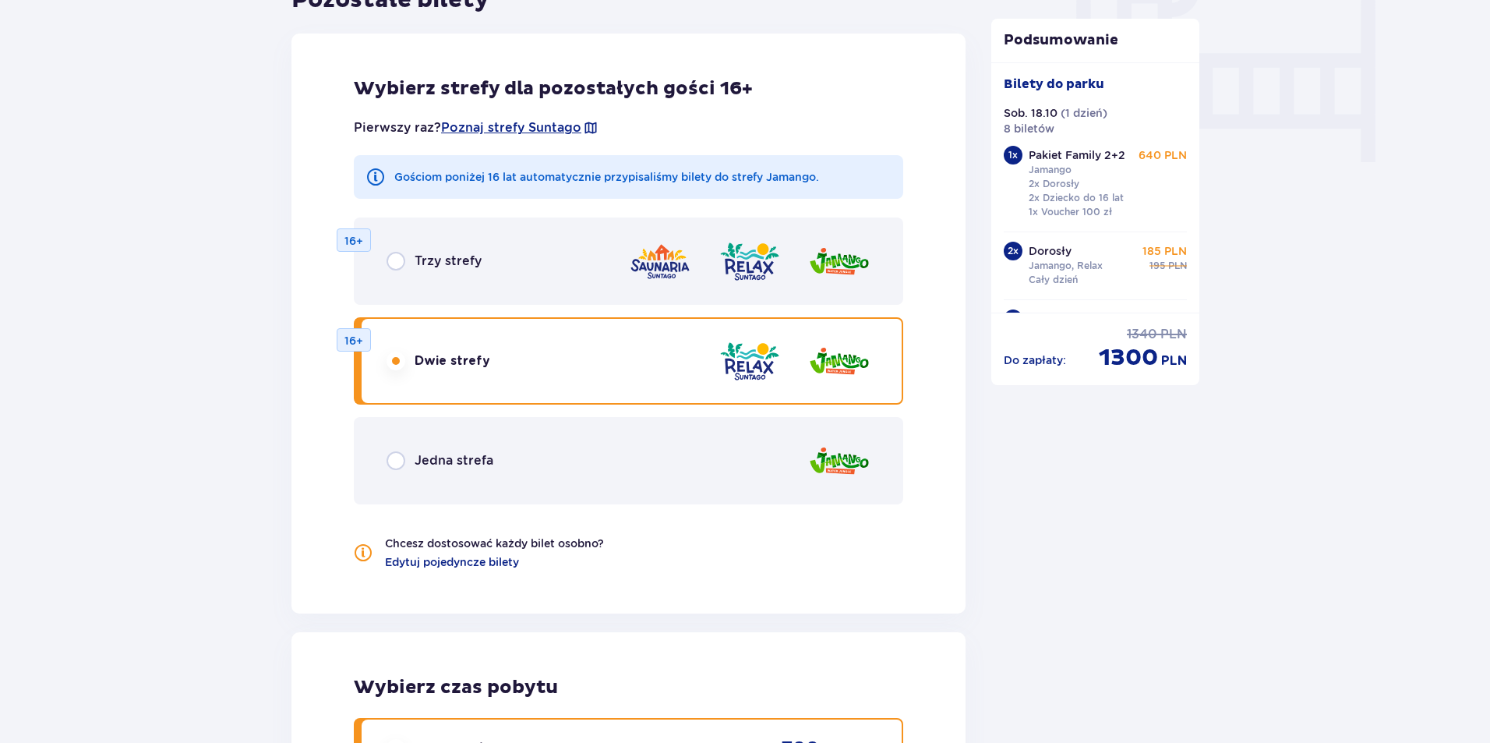
scroll to position [1589, 0]
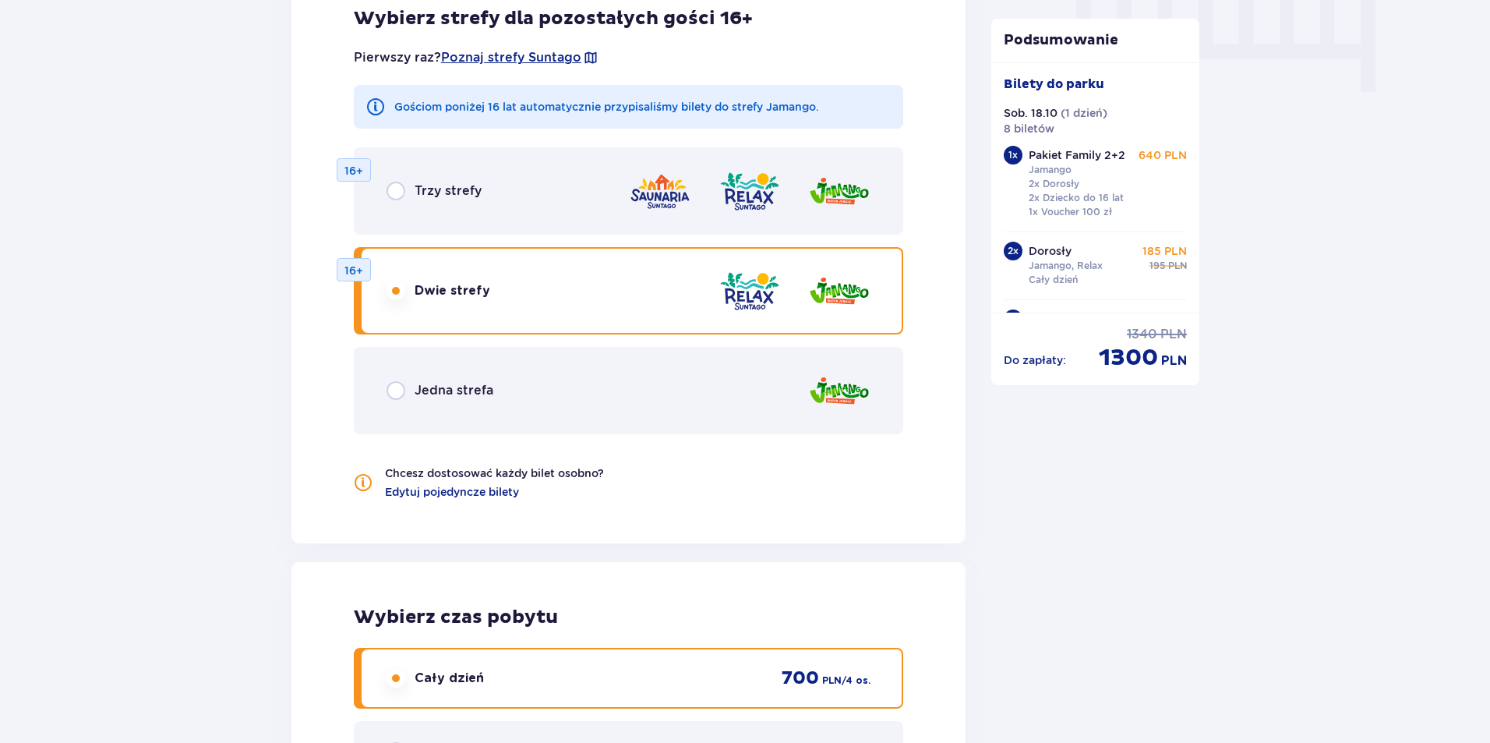
click at [396, 299] on input "radio" at bounding box center [395, 290] width 19 height 19
radio input "true"
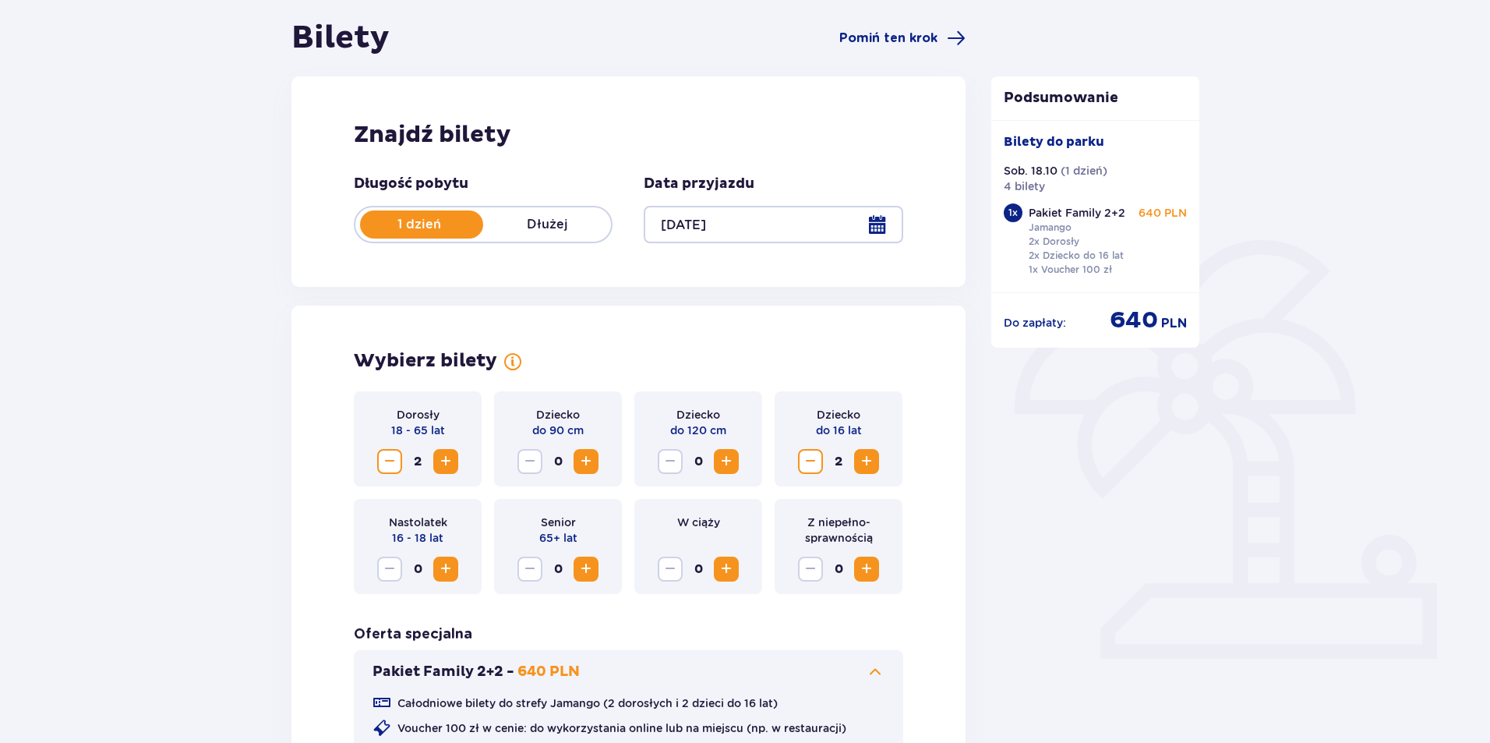
scroll to position [114, 0]
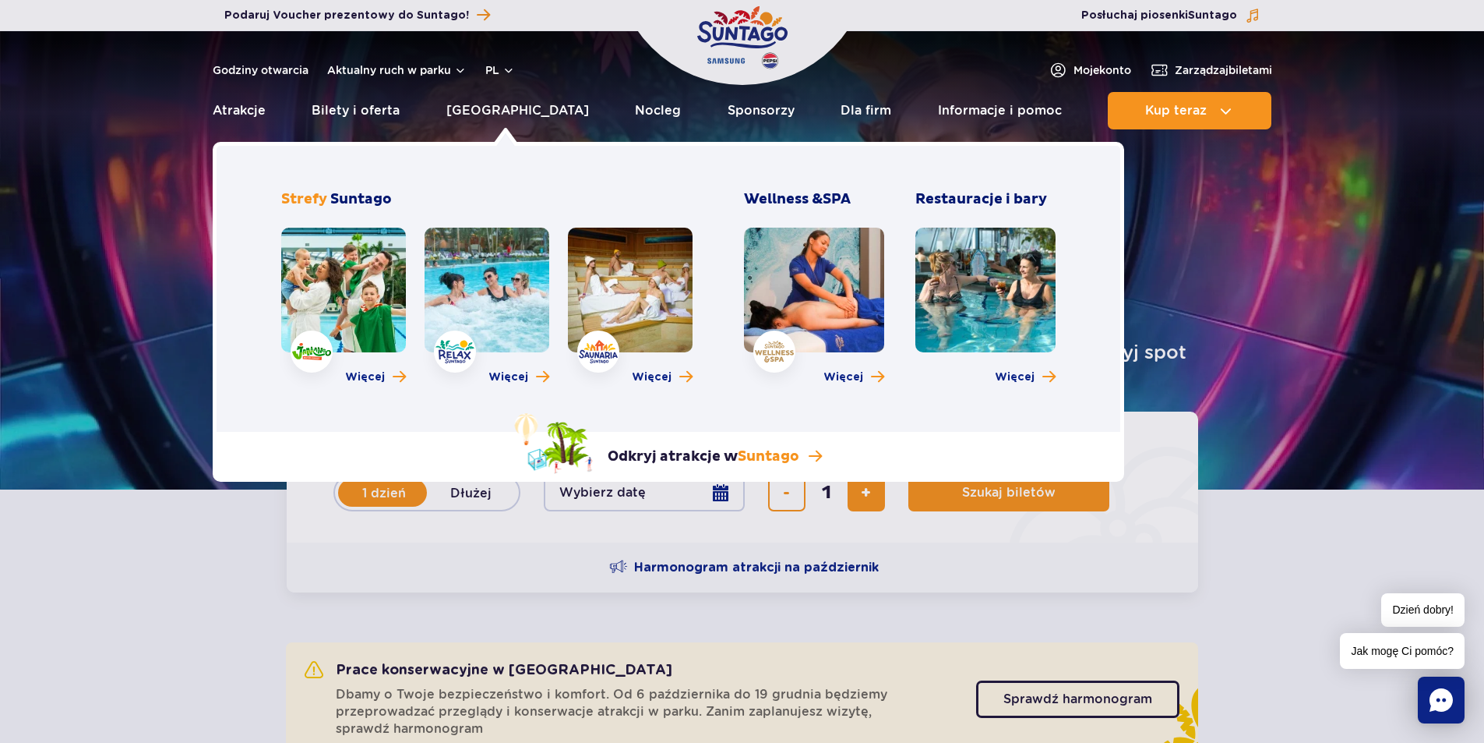
click at [502, 281] on link at bounding box center [487, 290] width 125 height 125
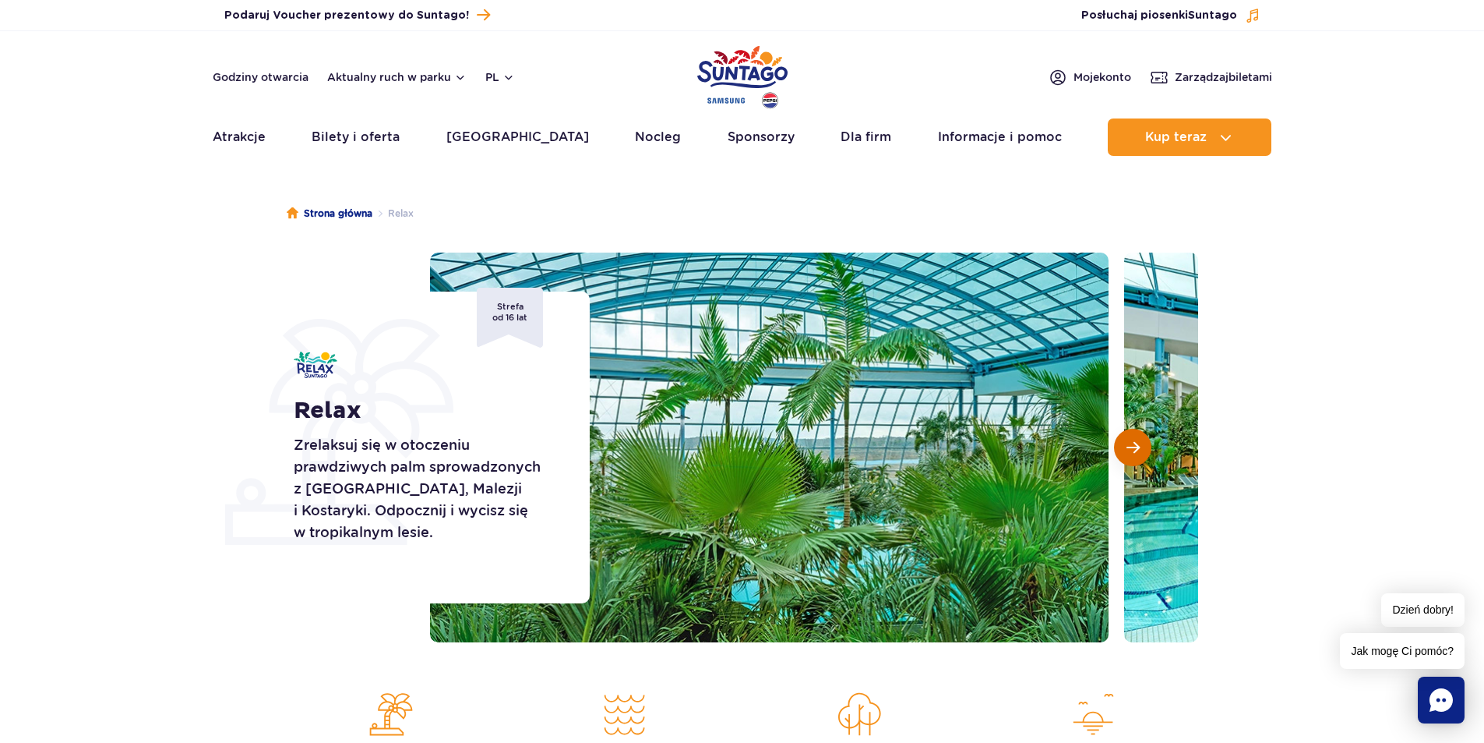
click at [1141, 441] on button "Następny slajd" at bounding box center [1132, 447] width 37 height 37
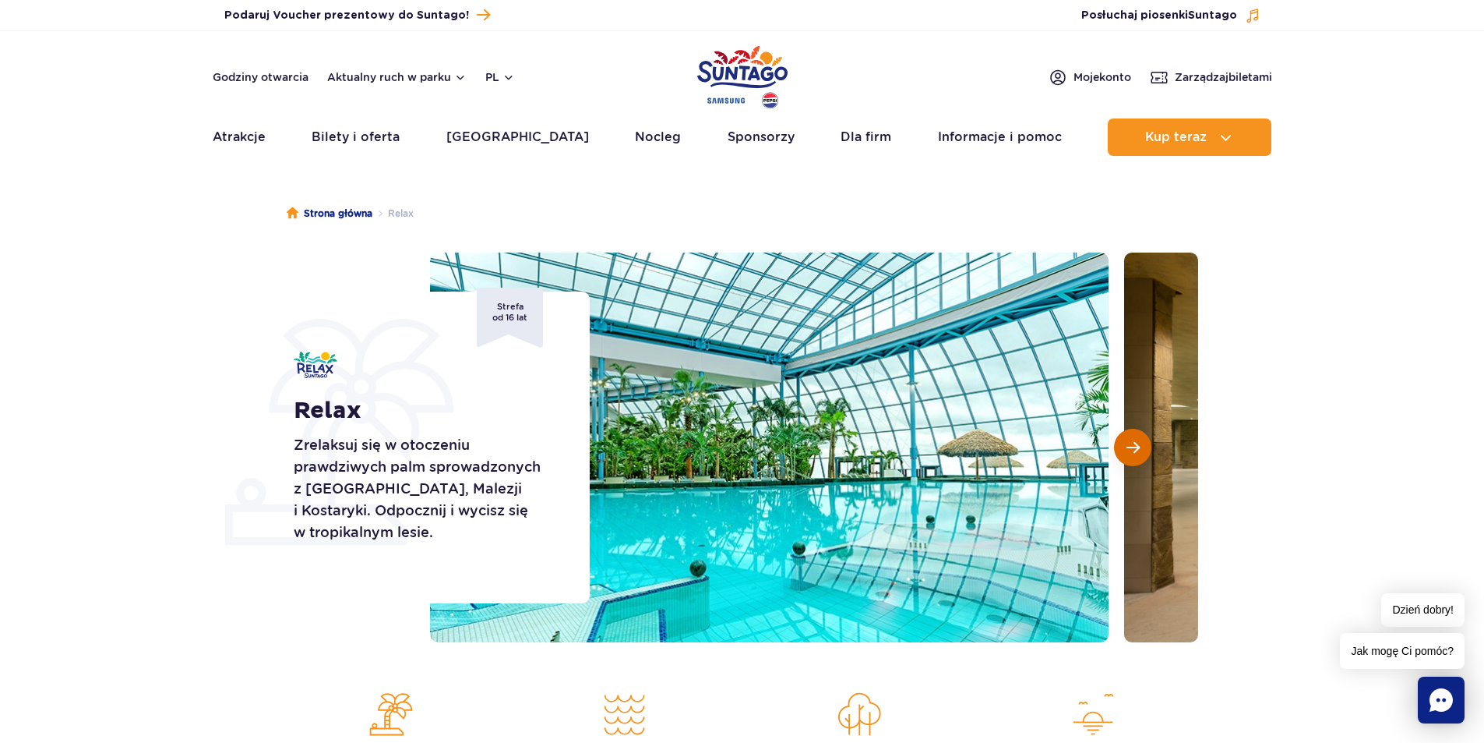
click at [1141, 441] on button "Następny slajd" at bounding box center [1132, 447] width 37 height 37
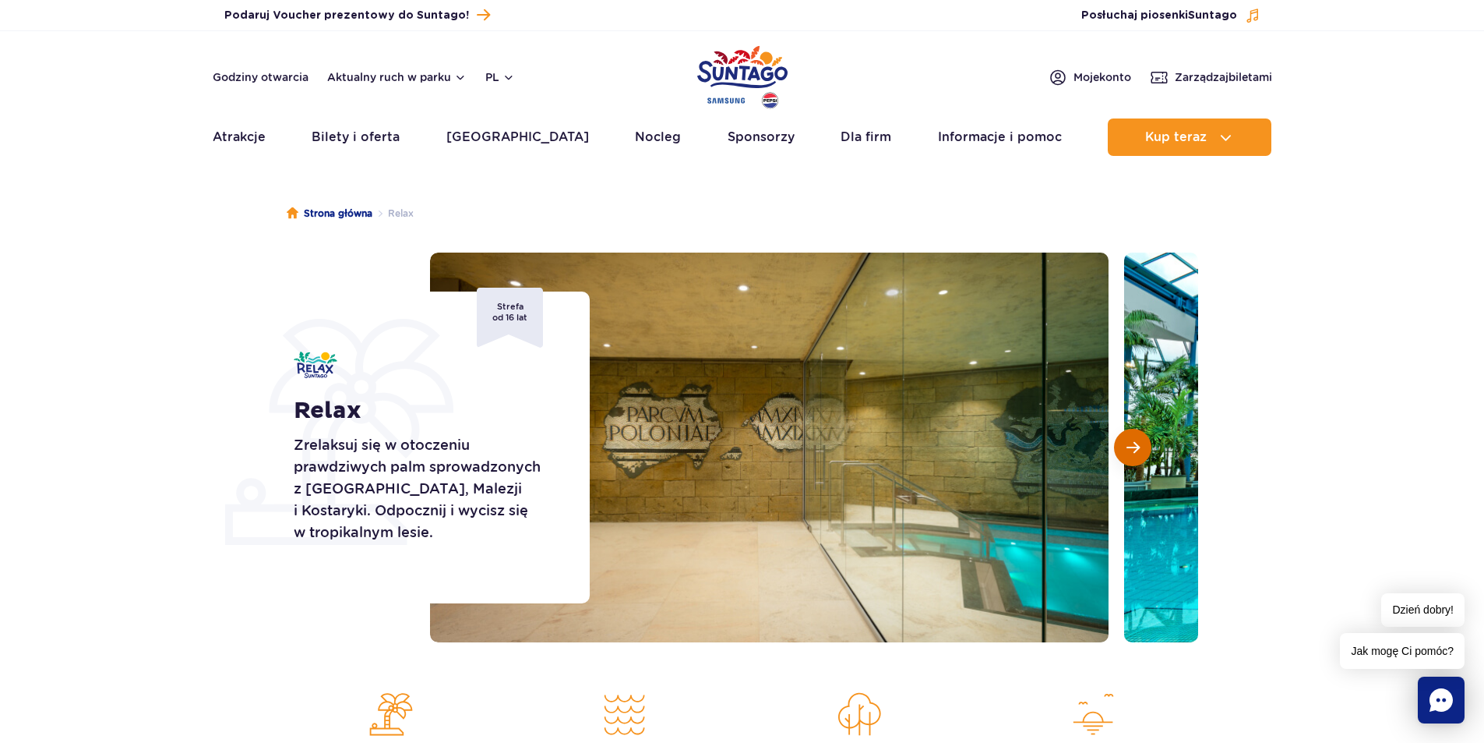
click at [1141, 441] on button "Następny slajd" at bounding box center [1132, 447] width 37 height 37
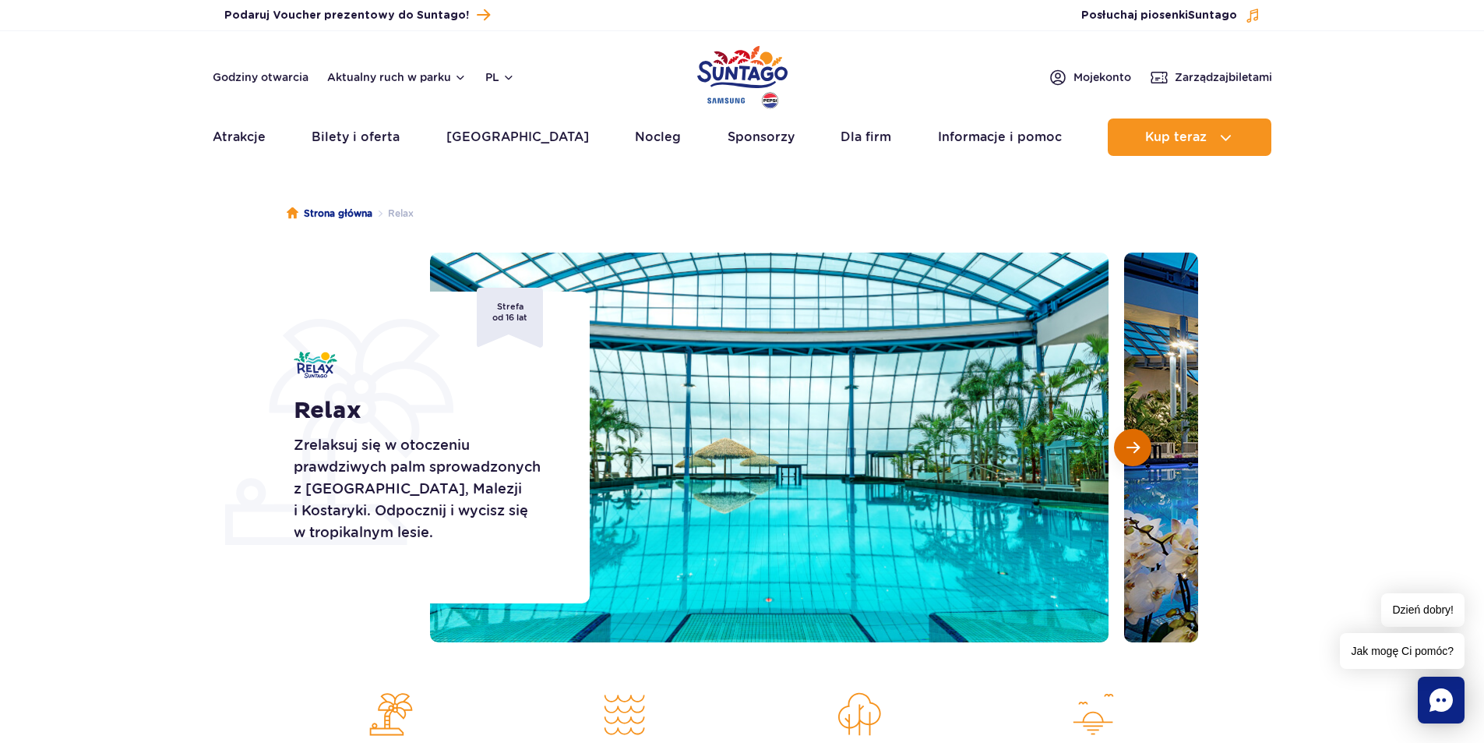
click at [1141, 441] on button "Następny slajd" at bounding box center [1132, 447] width 37 height 37
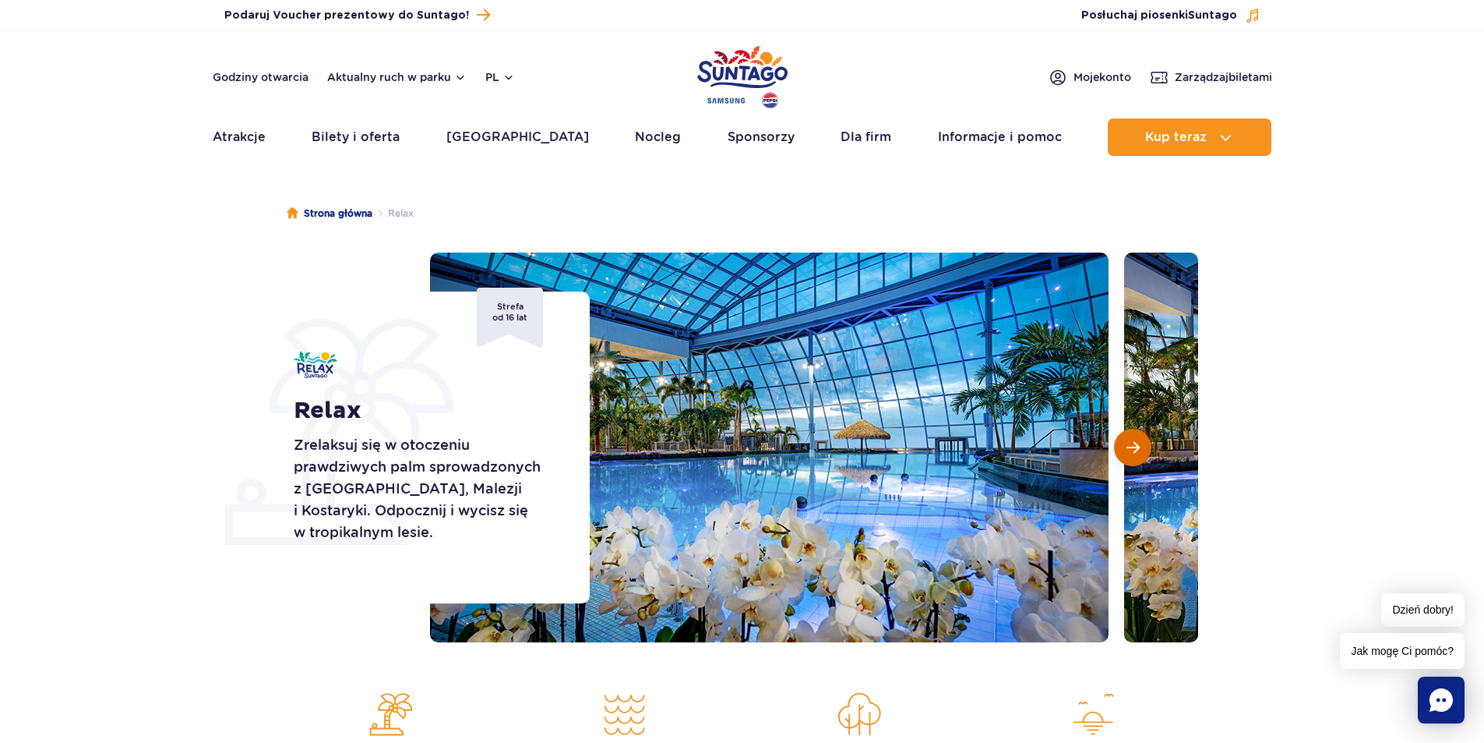
click at [1141, 441] on button "Następny slajd" at bounding box center [1132, 447] width 37 height 37
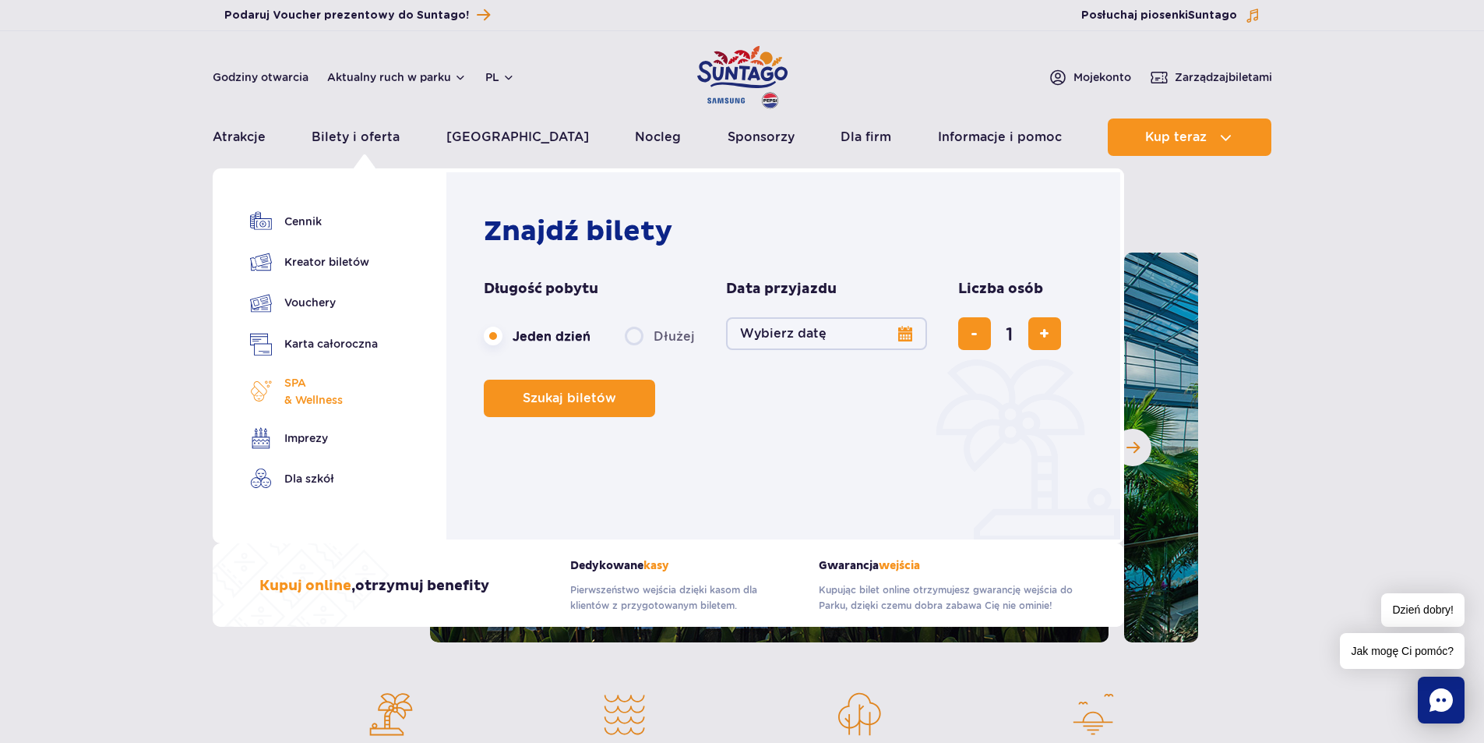
click at [312, 395] on span "SPA & Wellness" at bounding box center [313, 391] width 58 height 34
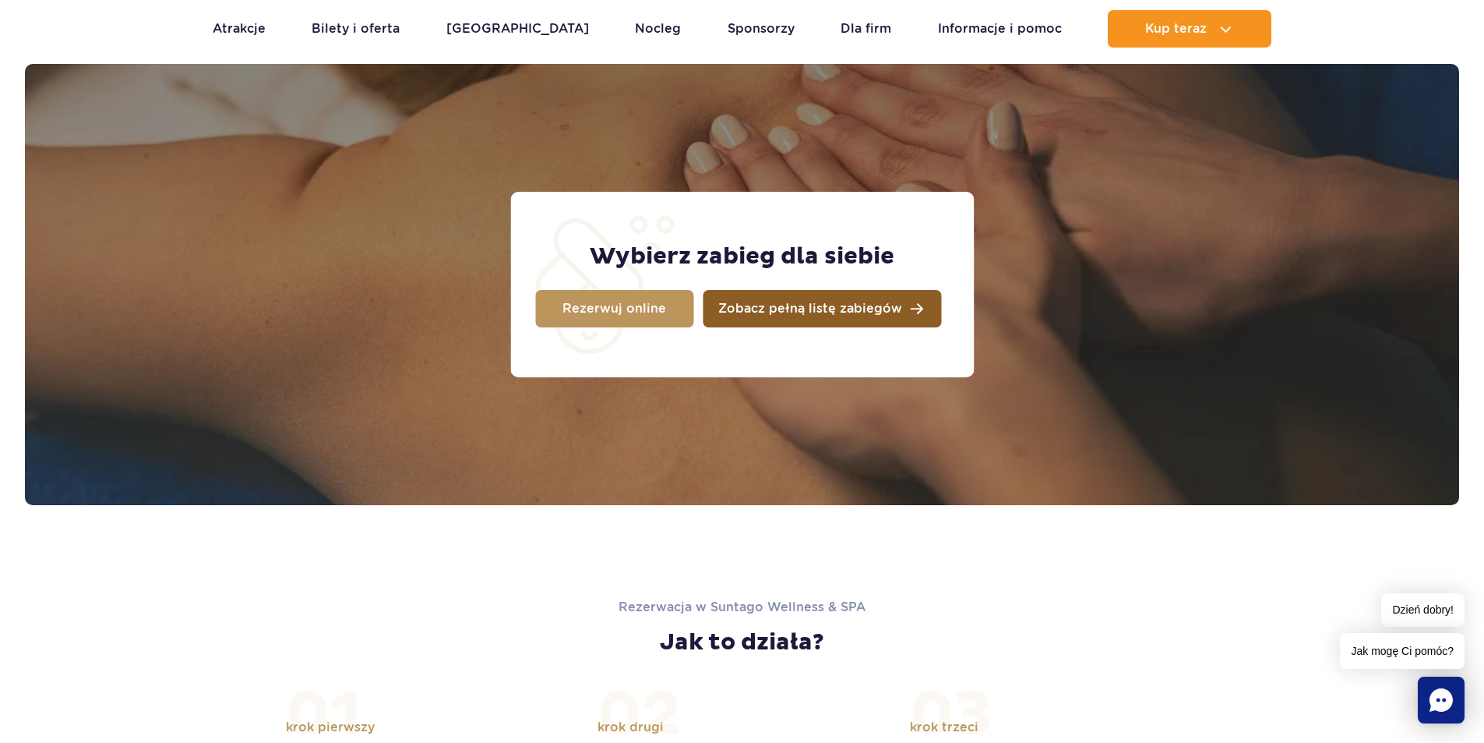
click at [799, 309] on span "Zobacz pełną listę zabiegów" at bounding box center [810, 308] width 184 height 12
